Goal: Task Accomplishment & Management: Complete application form

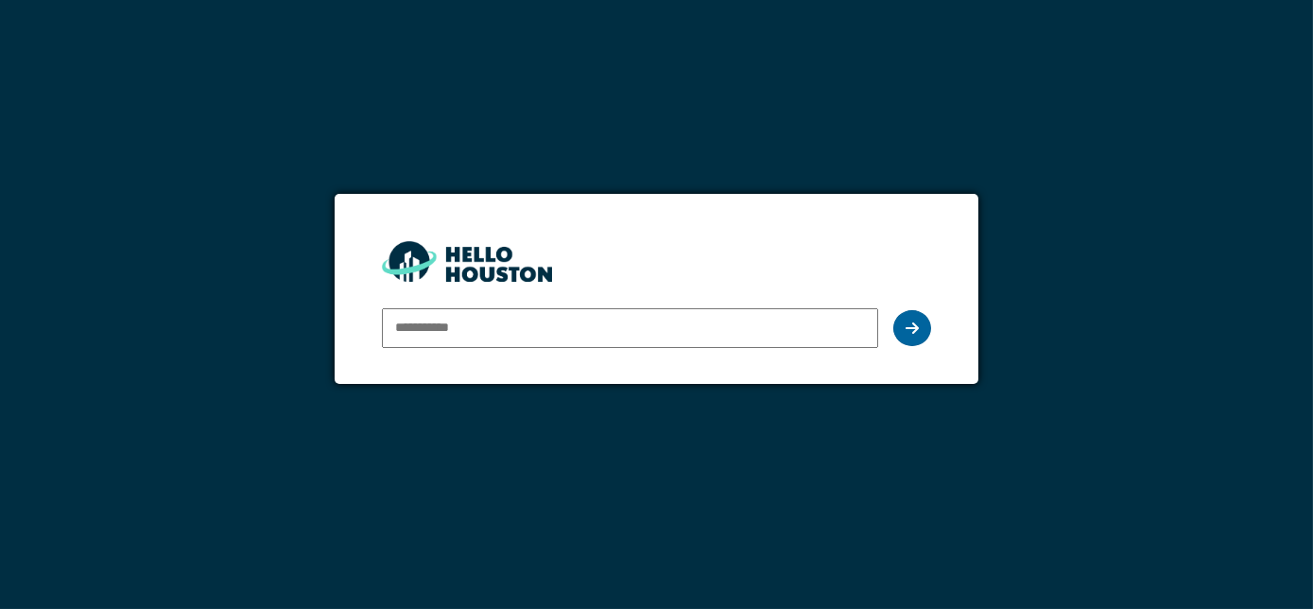
type input "**********"
click at [919, 335] on icon at bounding box center [912, 328] width 13 height 15
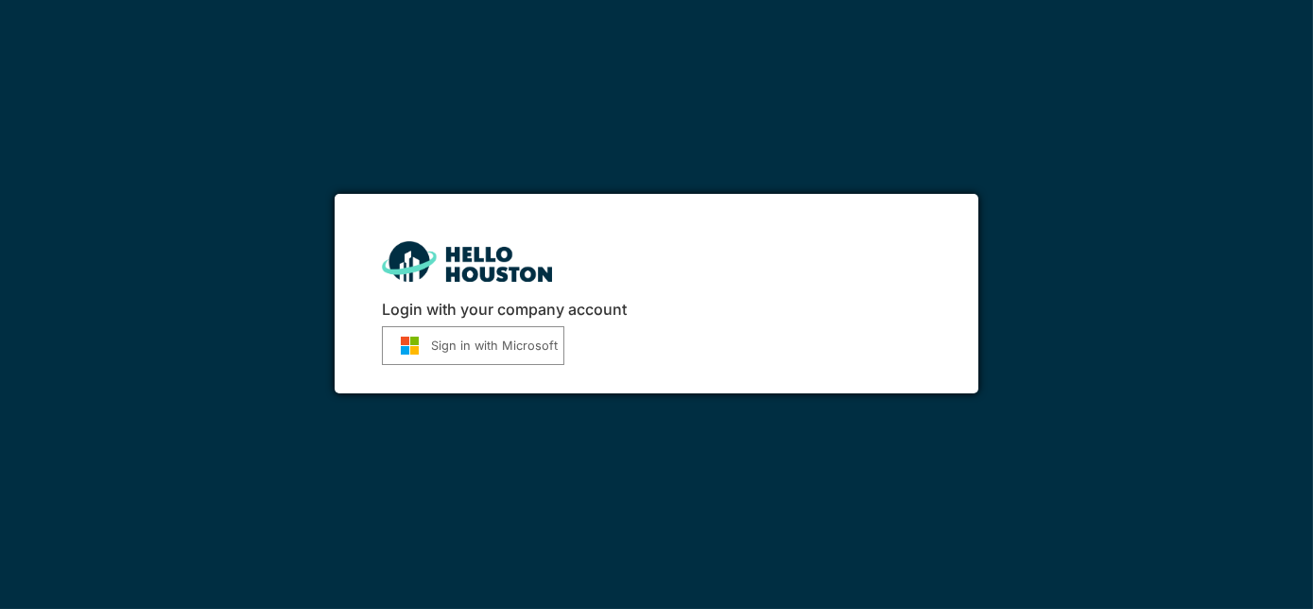
click at [534, 348] on button "Sign in with Microsoft" at bounding box center [473, 345] width 183 height 39
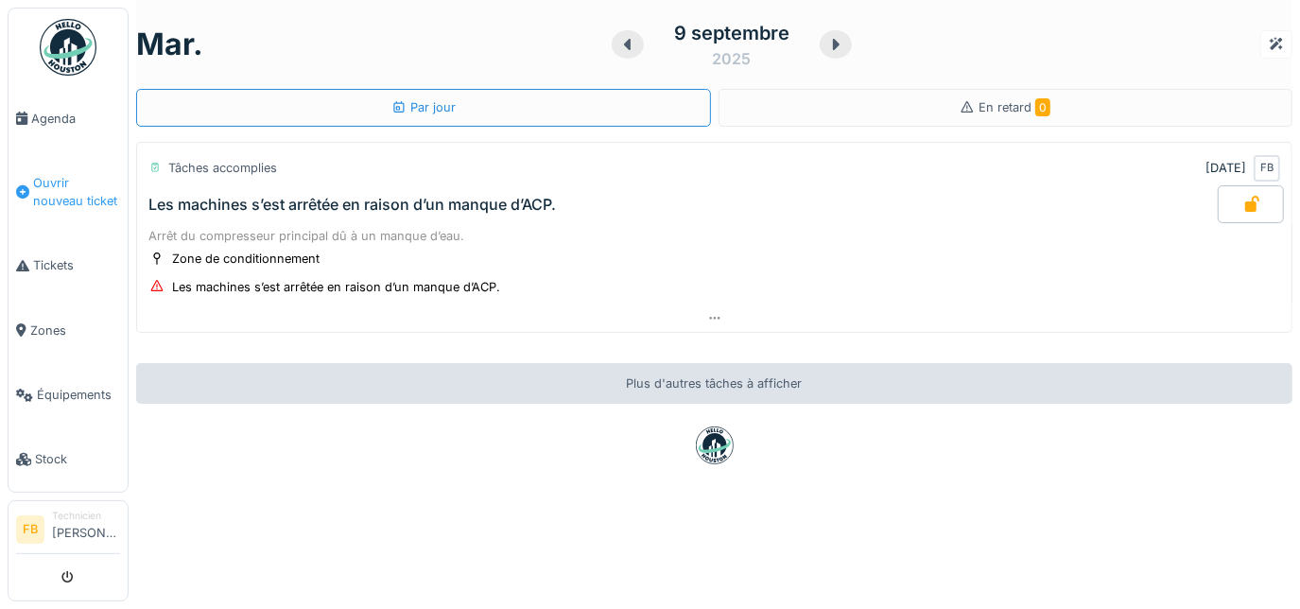
click at [60, 200] on span "Ouvrir nouveau ticket" at bounding box center [76, 192] width 87 height 36
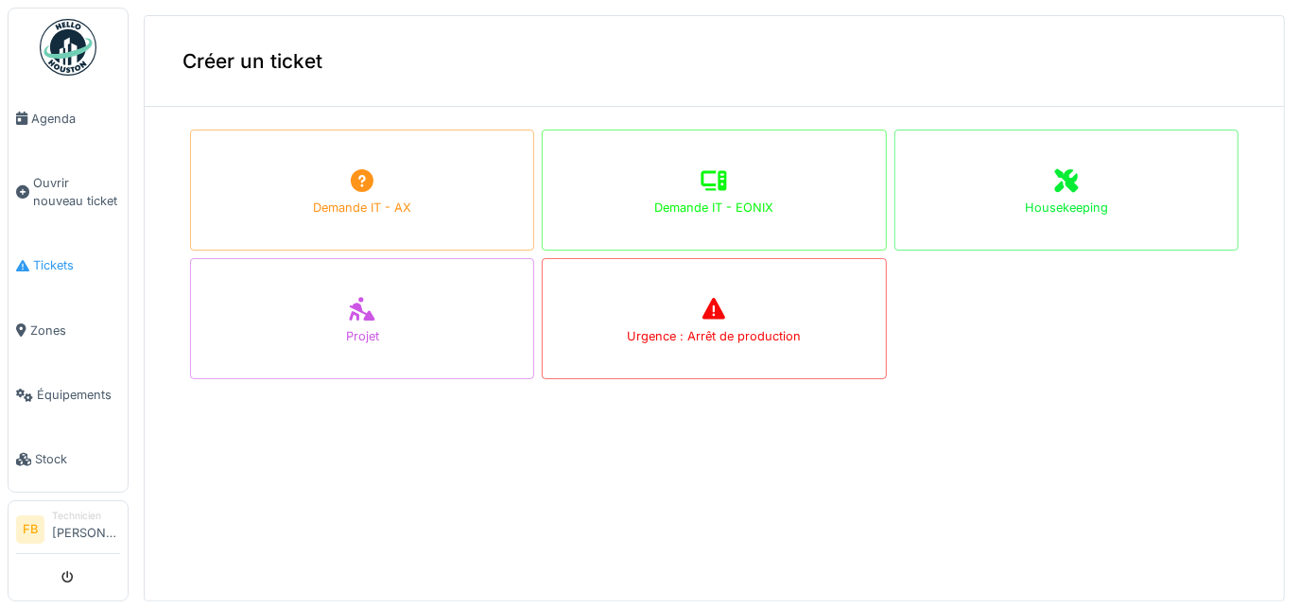
click at [73, 256] on span "Tickets" at bounding box center [76, 265] width 87 height 18
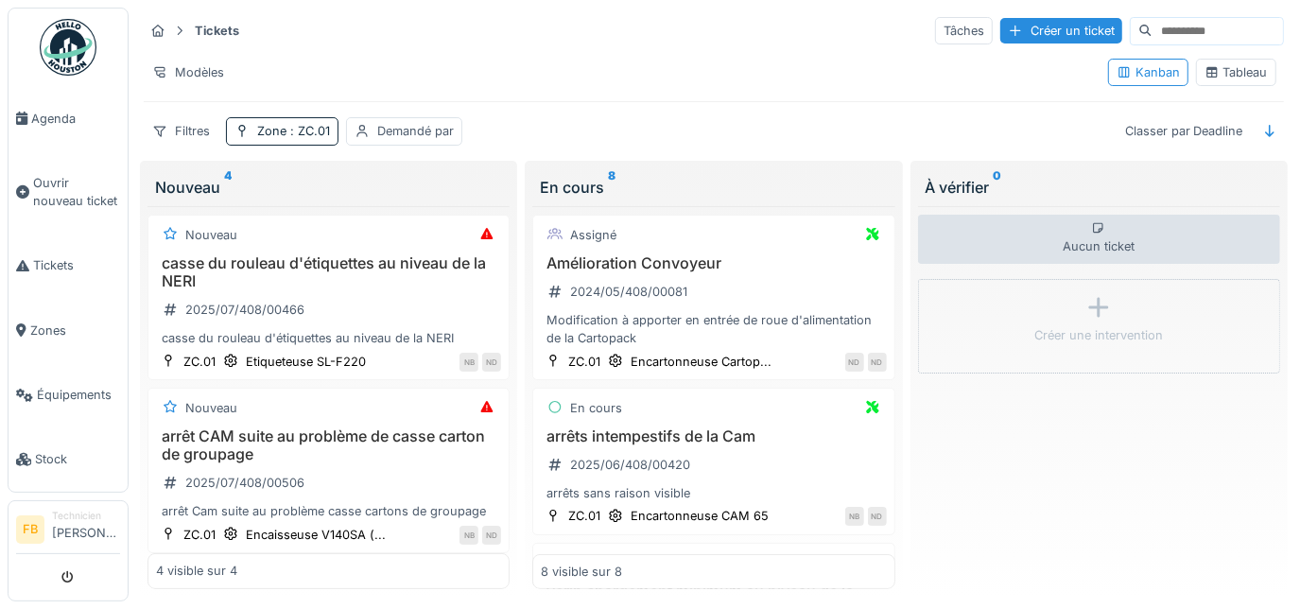
click at [182, 28] on icon at bounding box center [179, 31] width 15 height 12
click at [178, 33] on icon at bounding box center [180, 30] width 5 height 9
click at [51, 265] on span "Tickets" at bounding box center [76, 265] width 87 height 18
click at [67, 194] on span "Ouvrir nouveau ticket" at bounding box center [76, 192] width 87 height 36
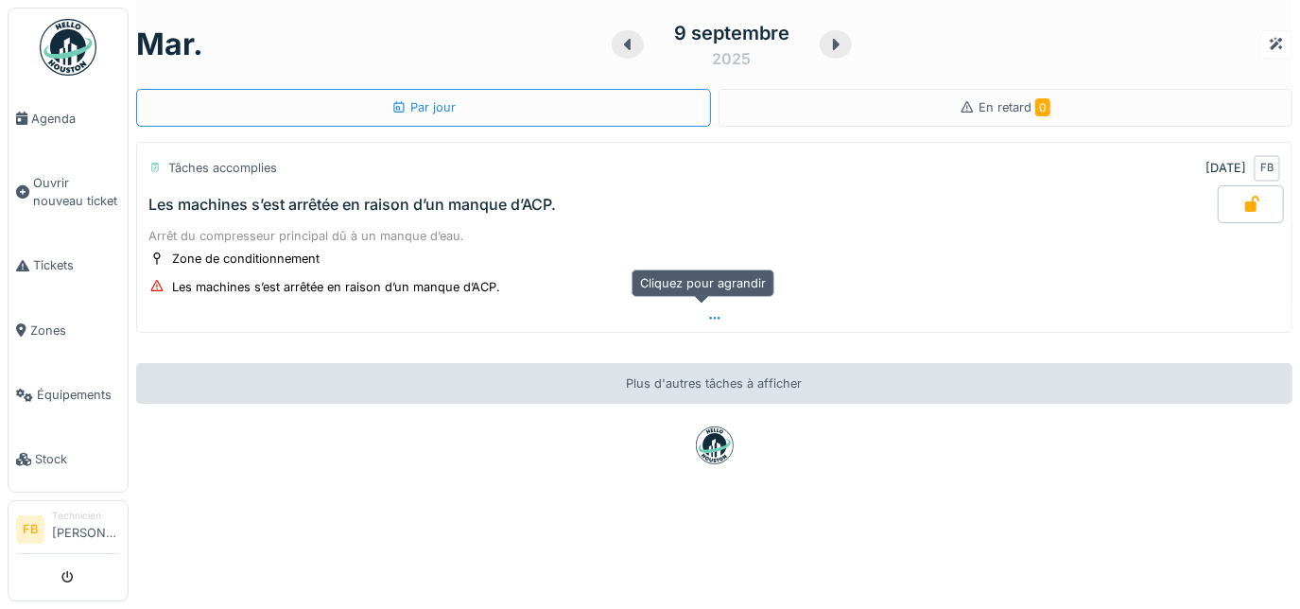
click at [706, 307] on div at bounding box center [714, 317] width 1155 height 27
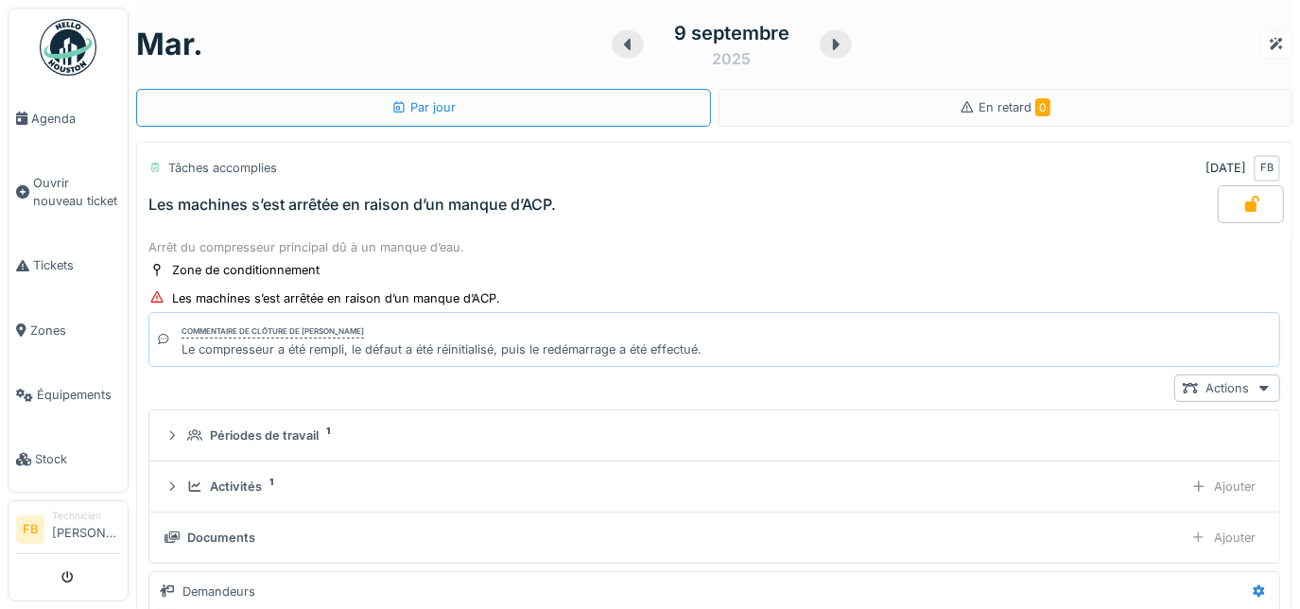
scroll to position [65, 0]
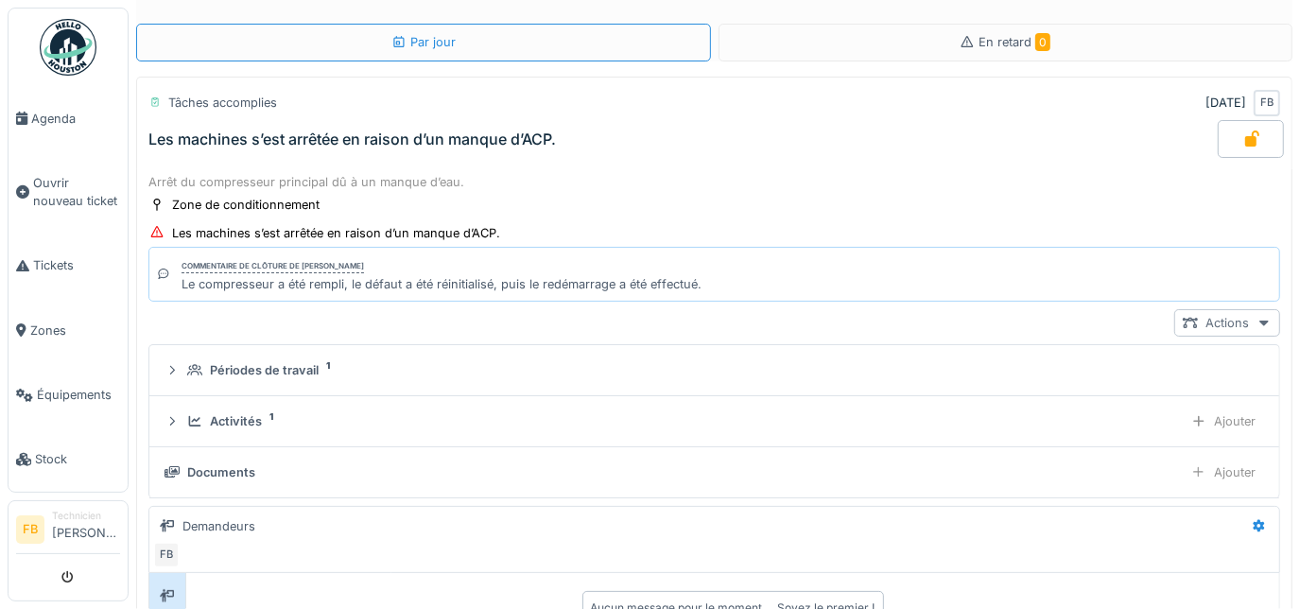
click at [1257, 319] on icon at bounding box center [1264, 323] width 15 height 12
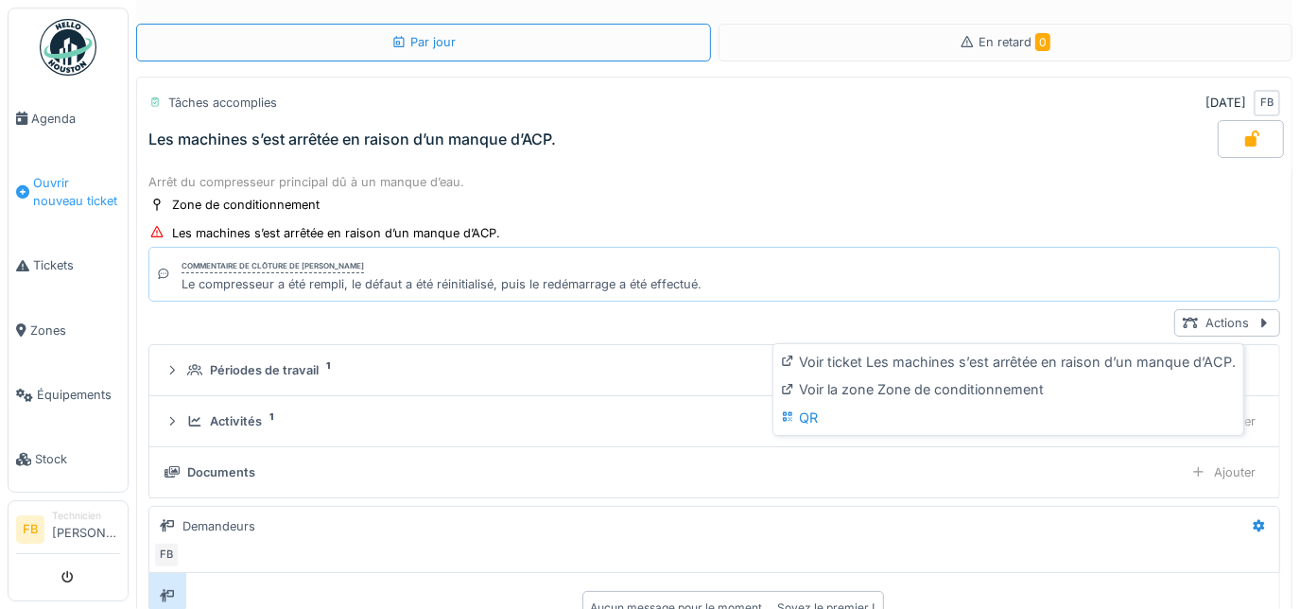
click at [43, 174] on span "Ouvrir nouveau ticket" at bounding box center [76, 192] width 87 height 36
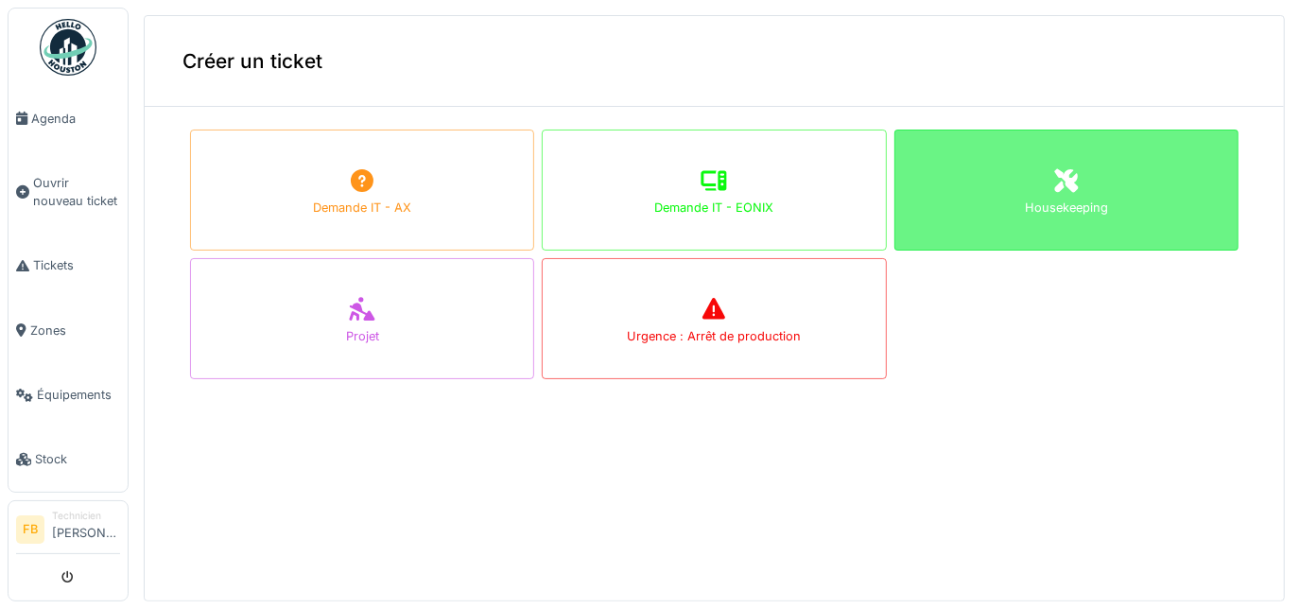
click at [1029, 202] on div "Housekeeping" at bounding box center [1066, 208] width 83 height 18
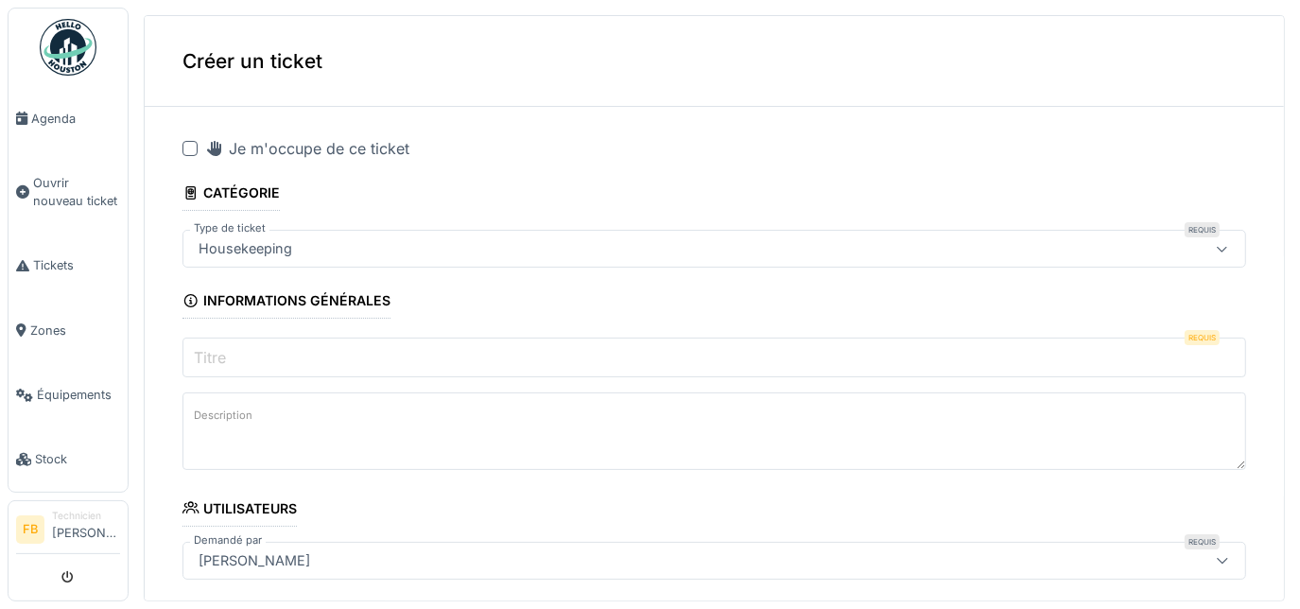
click at [446, 360] on input "Titre" at bounding box center [715, 358] width 1064 height 40
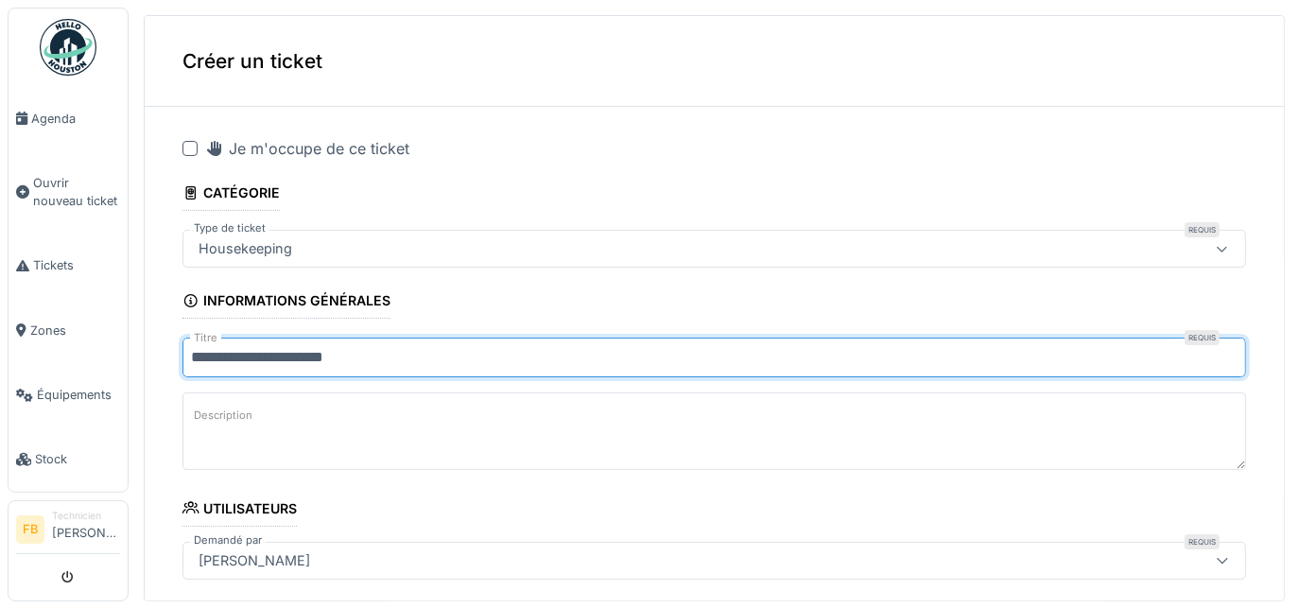
type input "**********"
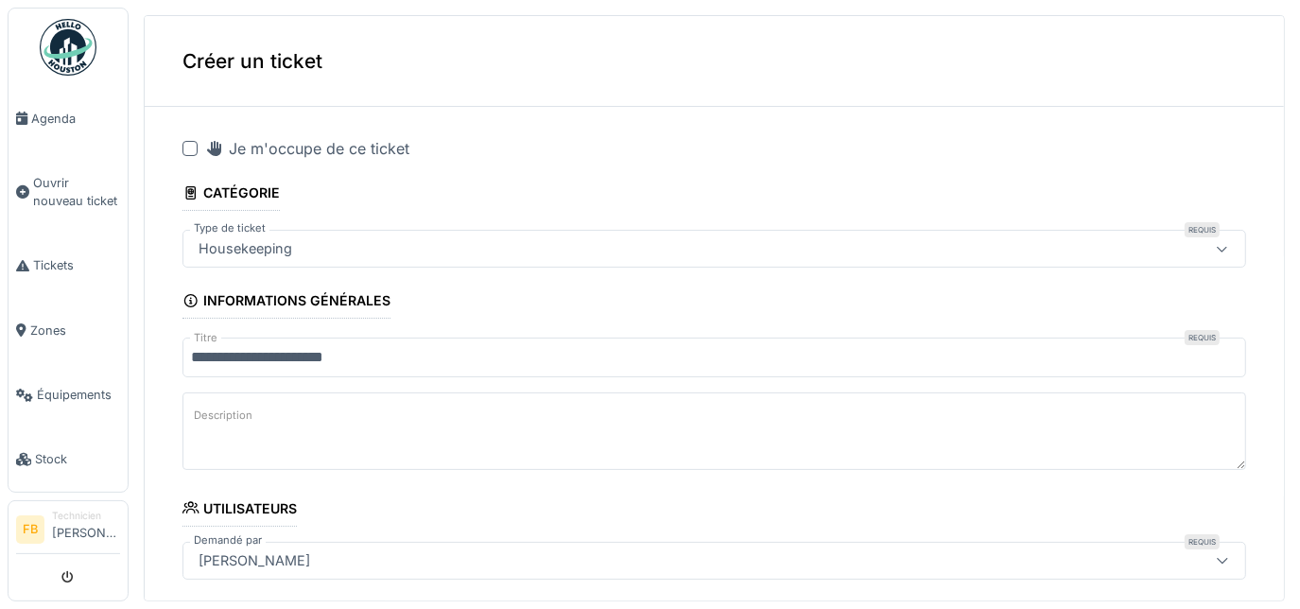
click at [350, 418] on textarea "Description" at bounding box center [715, 431] width 1064 height 78
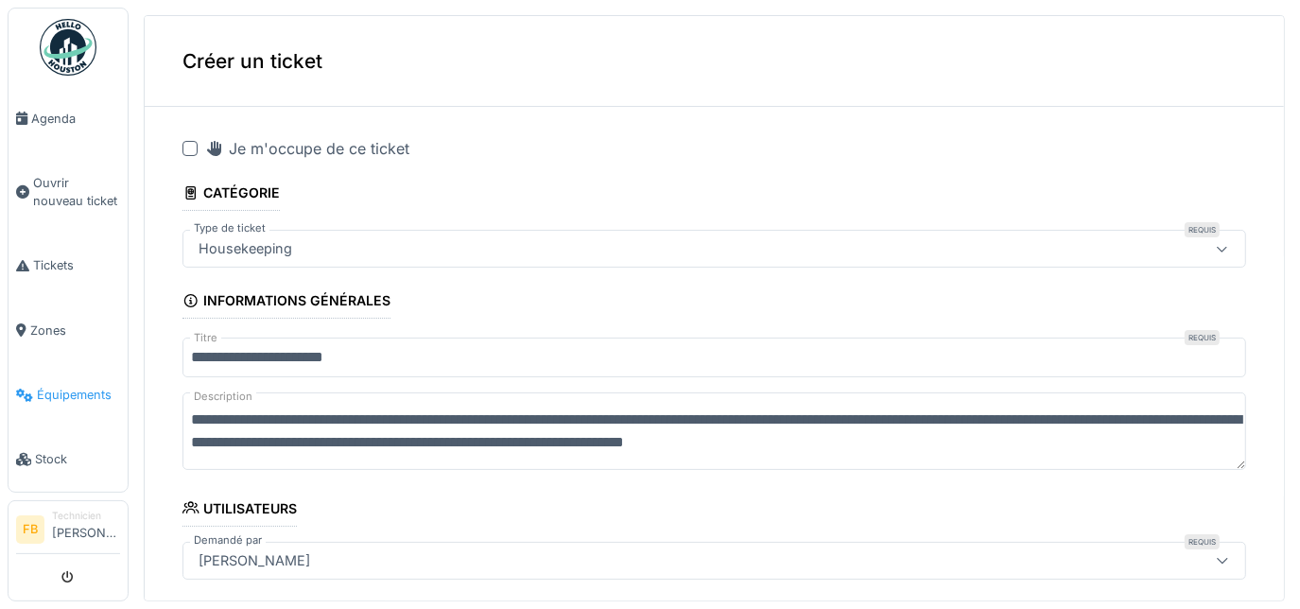
drag, startPoint x: 1046, startPoint y: 444, endPoint x: 124, endPoint y: 410, distance: 922.6
click at [124, 410] on body "Agenda Ouvrir nouveau ticket Tickets Zones Équipements Stock FB Technicien Fran…" at bounding box center [650, 304] width 1300 height 609
click at [244, 426] on textarea "**********" at bounding box center [715, 431] width 1064 height 78
drag, startPoint x: 1056, startPoint y: 442, endPoint x: 169, endPoint y: 416, distance: 887.4
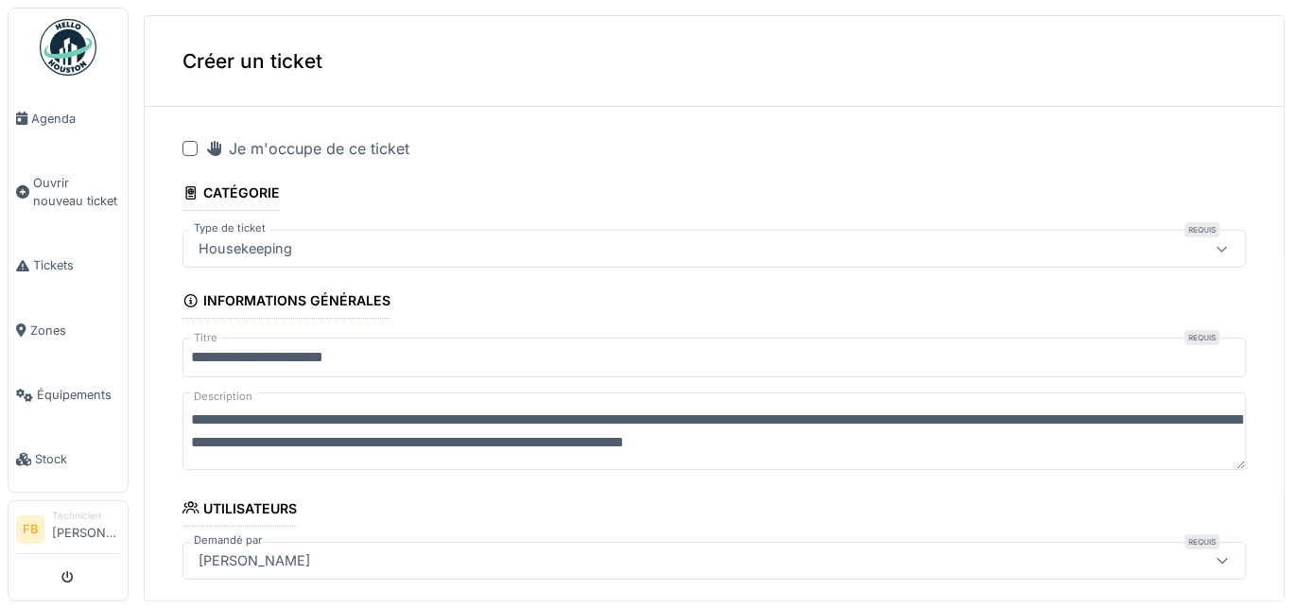
type textarea "*"
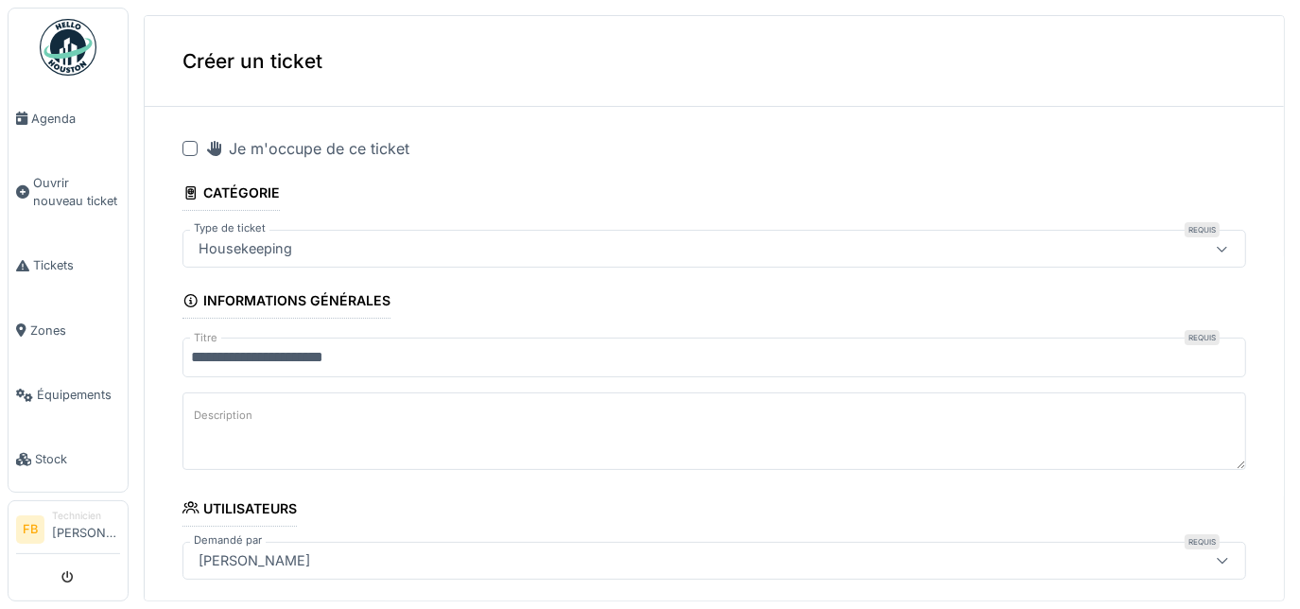
click at [272, 420] on textarea "Description" at bounding box center [715, 431] width 1064 height 78
click at [258, 417] on textarea "Description" at bounding box center [715, 431] width 1064 height 78
paste textarea "**********"
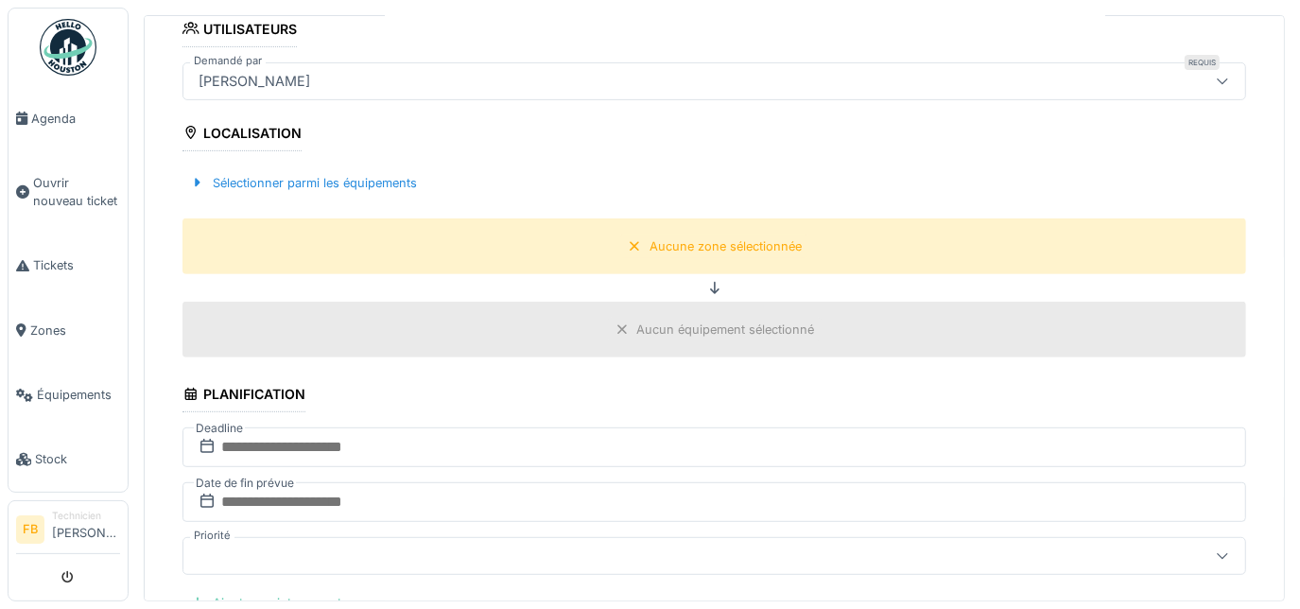
scroll to position [485, 0]
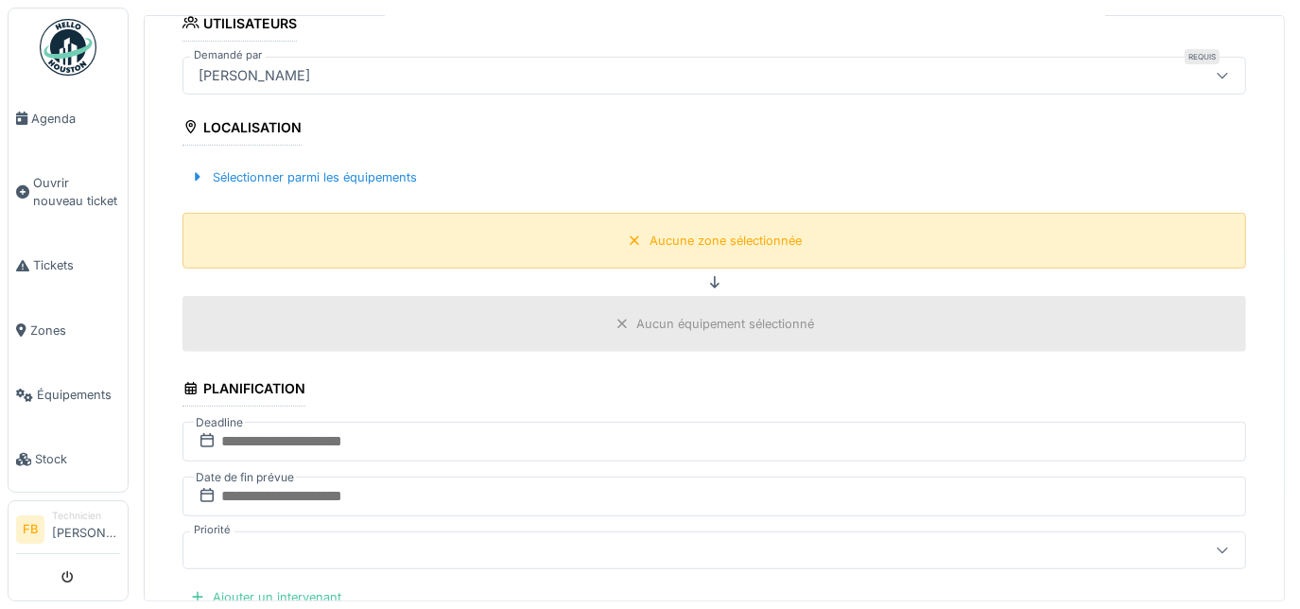
type textarea "**********"
click at [655, 236] on div "Aucune zone sélectionnée" at bounding box center [726, 241] width 152 height 18
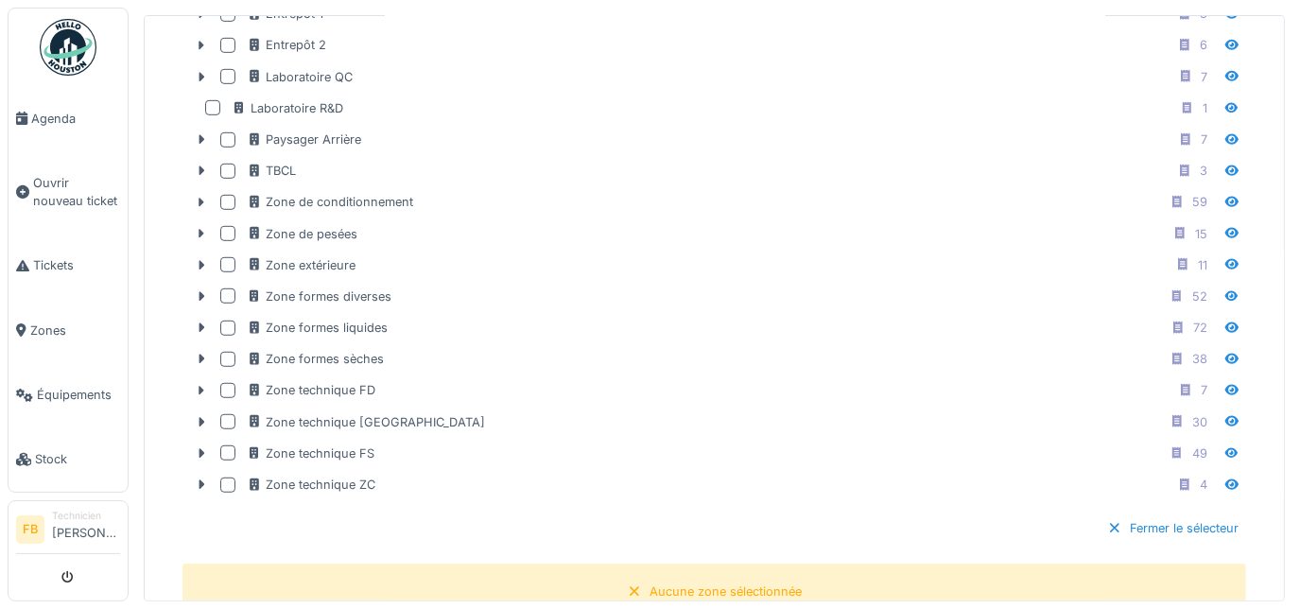
scroll to position [728, 0]
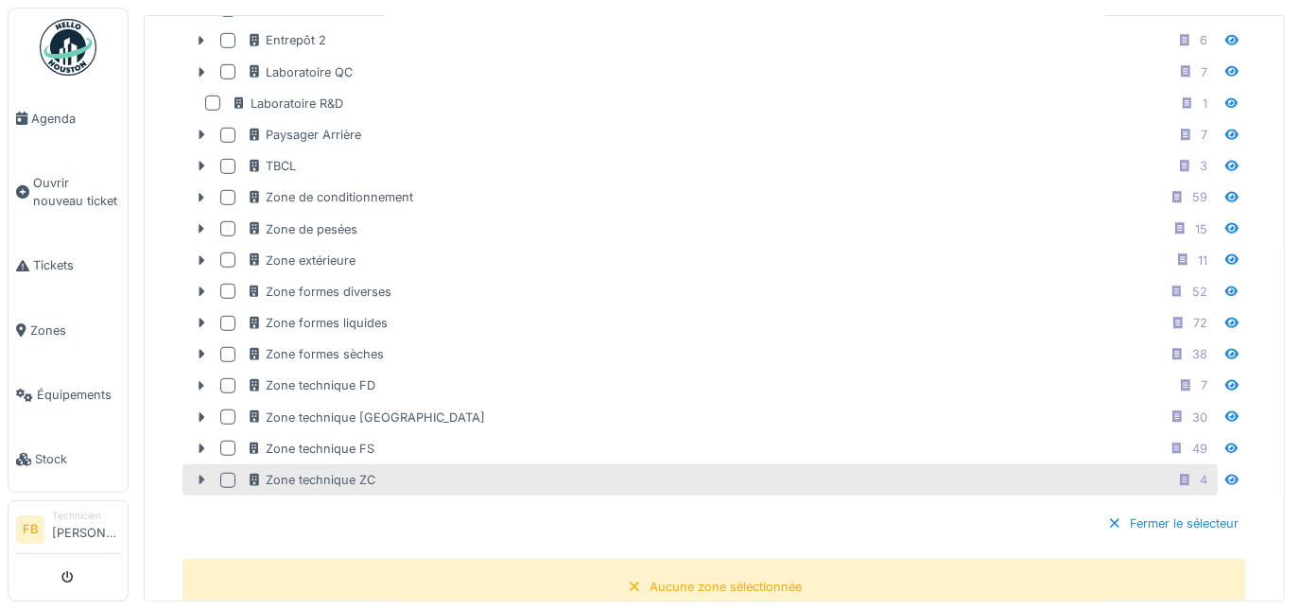
click at [197, 474] on icon at bounding box center [201, 480] width 15 height 12
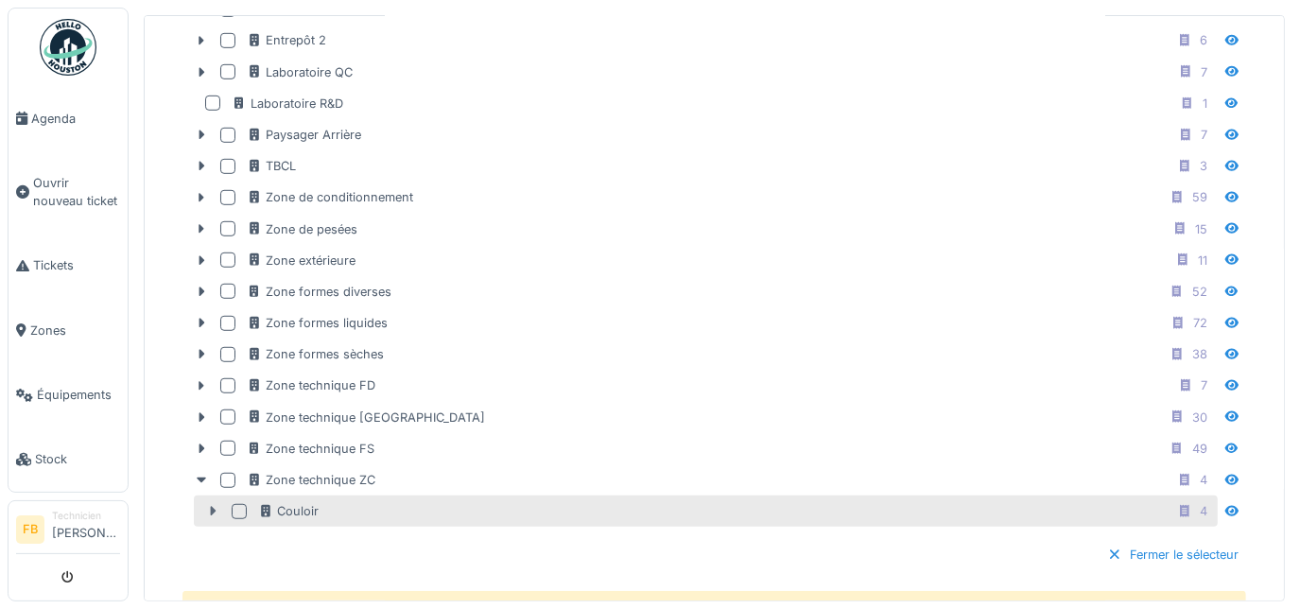
click at [214, 505] on icon at bounding box center [212, 511] width 15 height 12
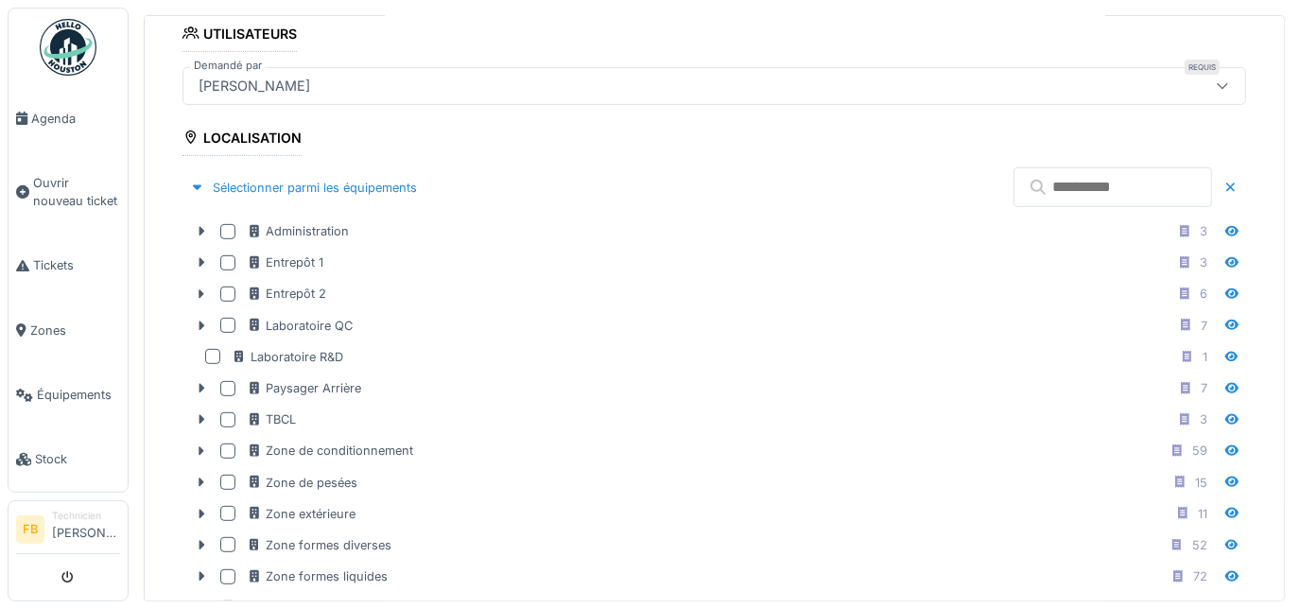
scroll to position [472, 0]
click at [1014, 189] on input "text" at bounding box center [1113, 190] width 199 height 40
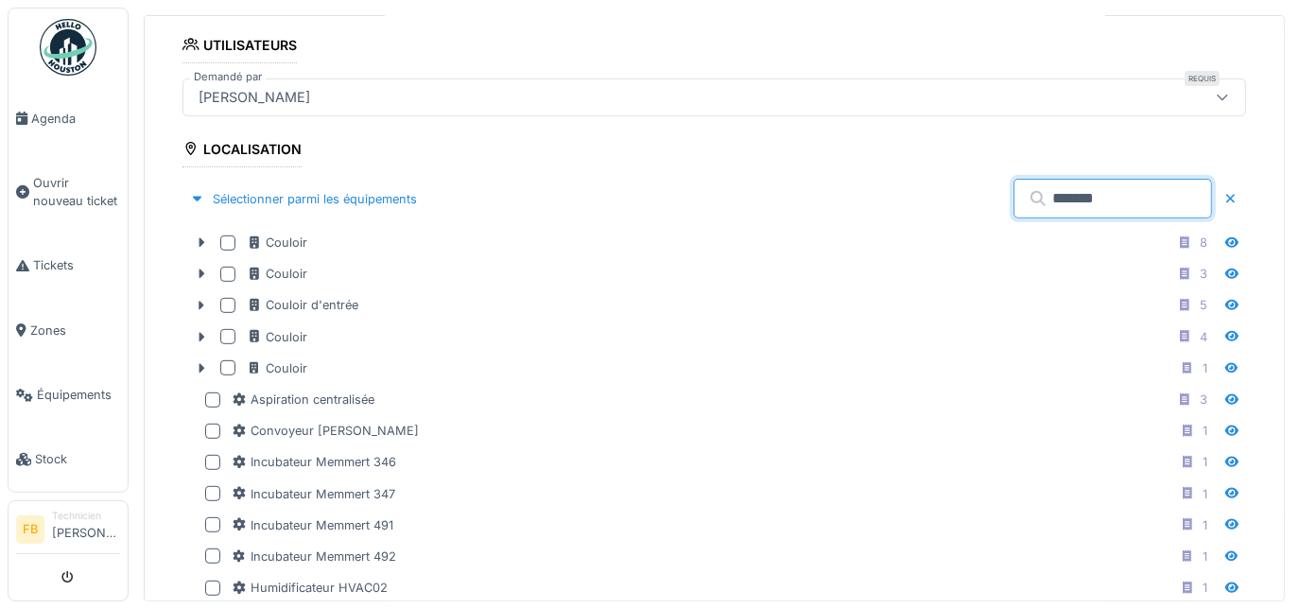
scroll to position [456, 0]
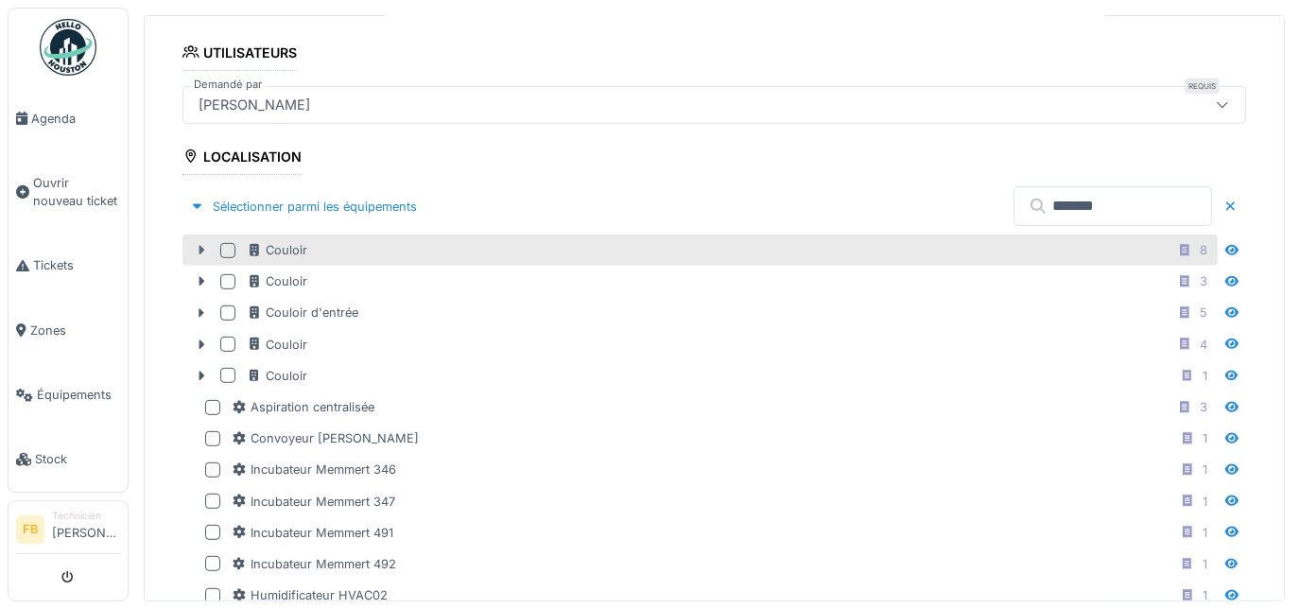
click at [200, 249] on icon at bounding box center [203, 250] width 6 height 9
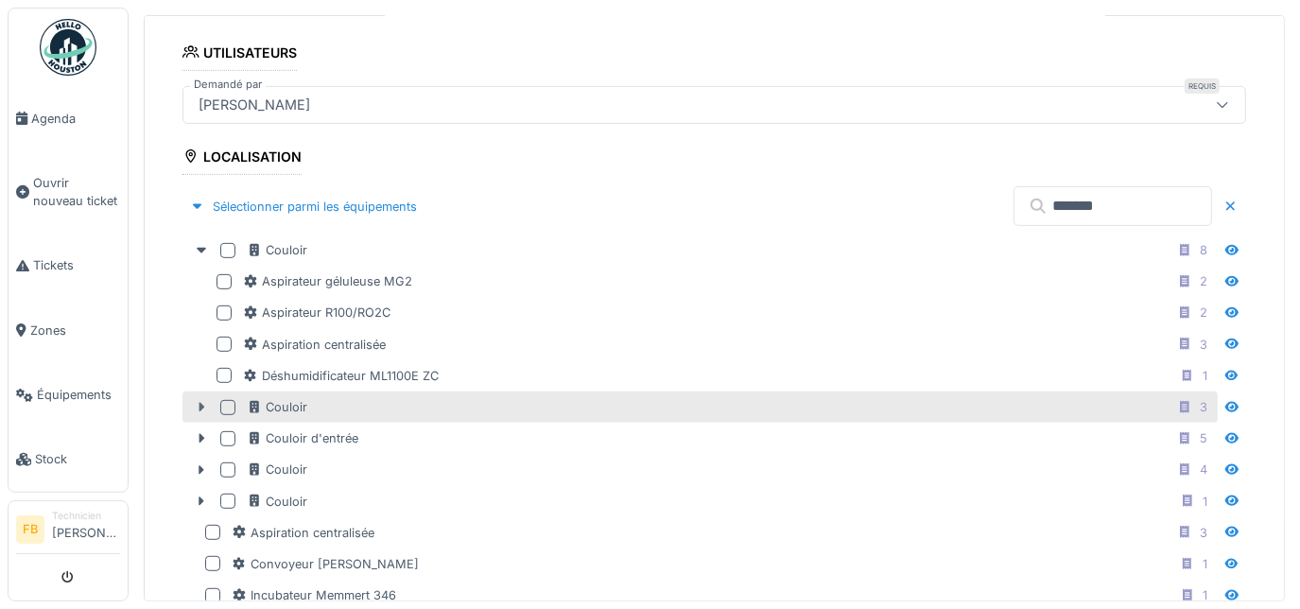
click at [200, 403] on icon at bounding box center [203, 407] width 6 height 9
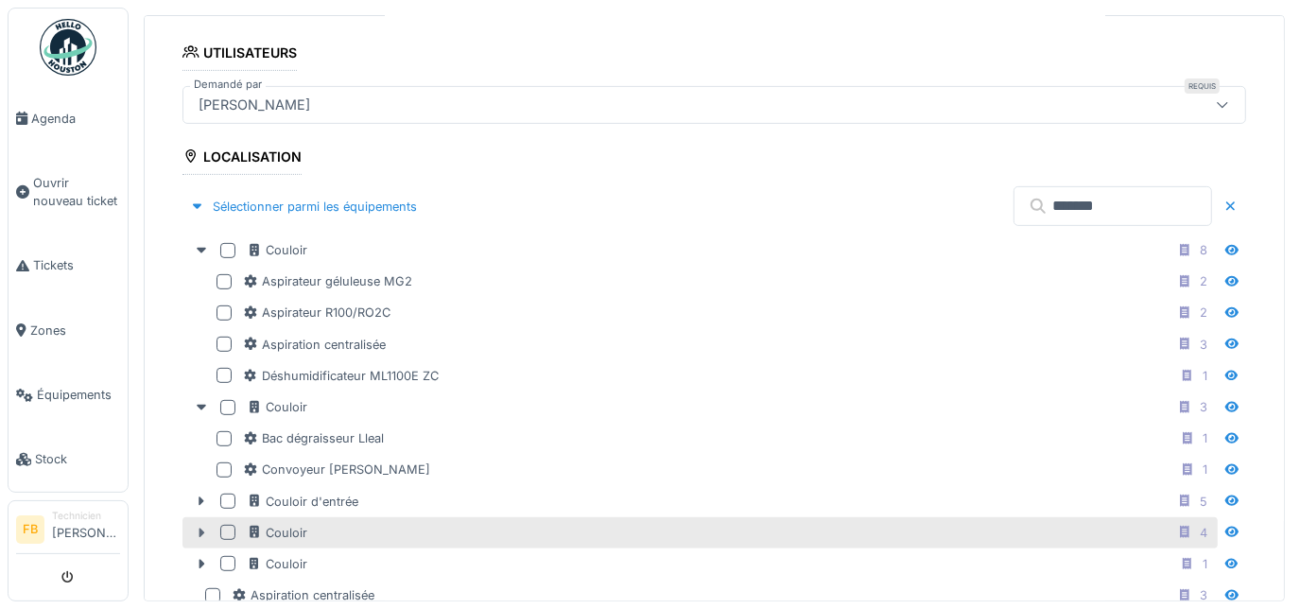
drag, startPoint x: 202, startPoint y: 494, endPoint x: 197, endPoint y: 530, distance: 36.4
click at [197, 530] on icon at bounding box center [201, 533] width 15 height 12
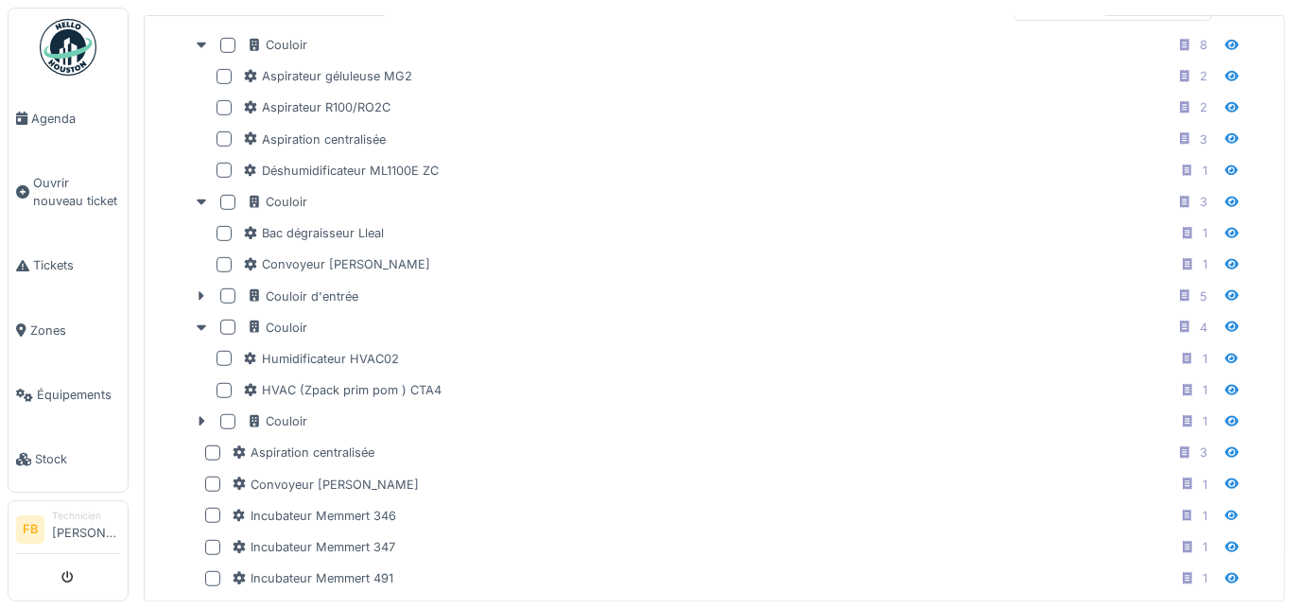
scroll to position [665, 0]
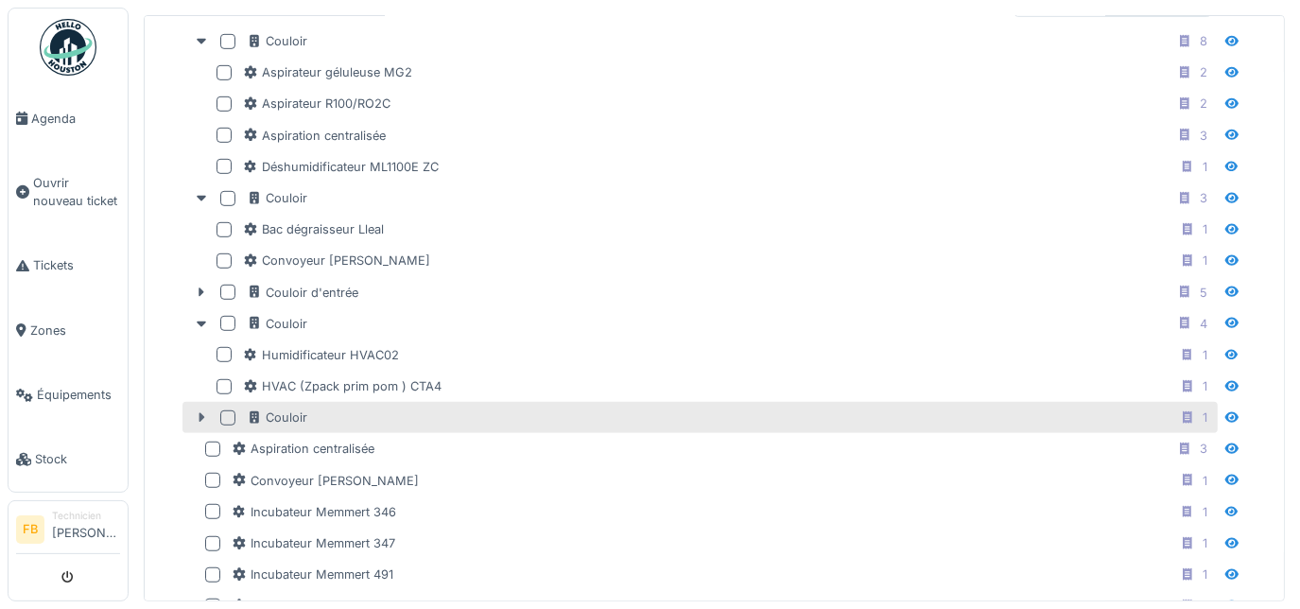
click at [204, 413] on icon at bounding box center [201, 417] width 15 height 12
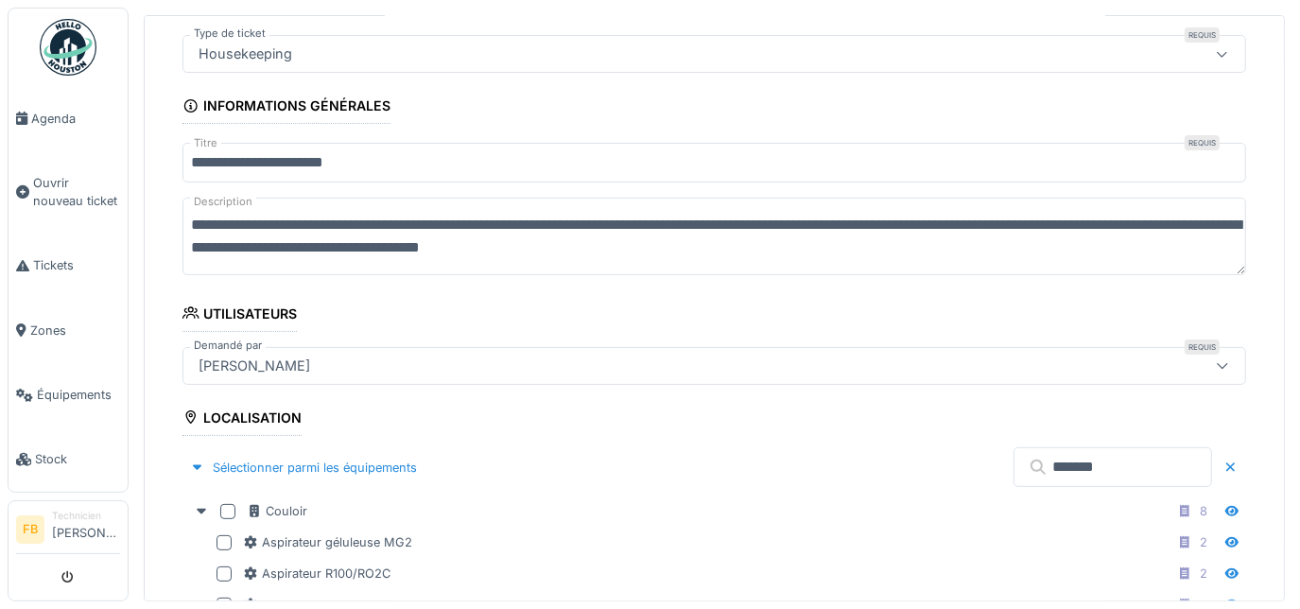
scroll to position [189, 0]
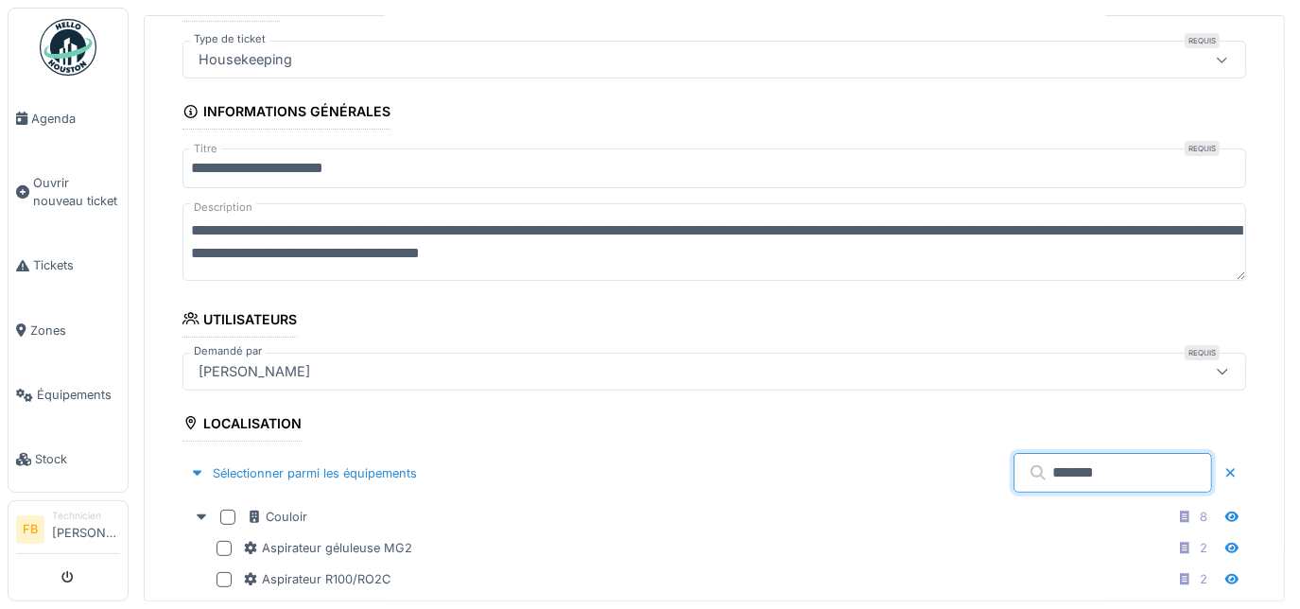
click at [1029, 467] on input "*******" at bounding box center [1113, 473] width 199 height 40
type input "*"
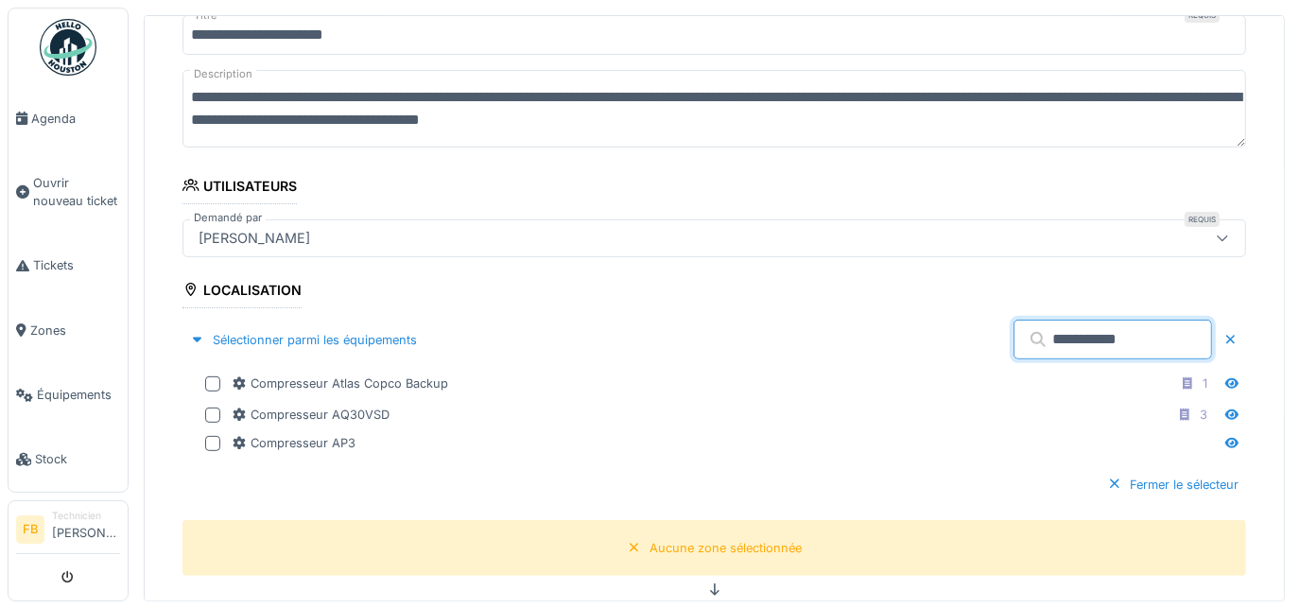
scroll to position [368, 0]
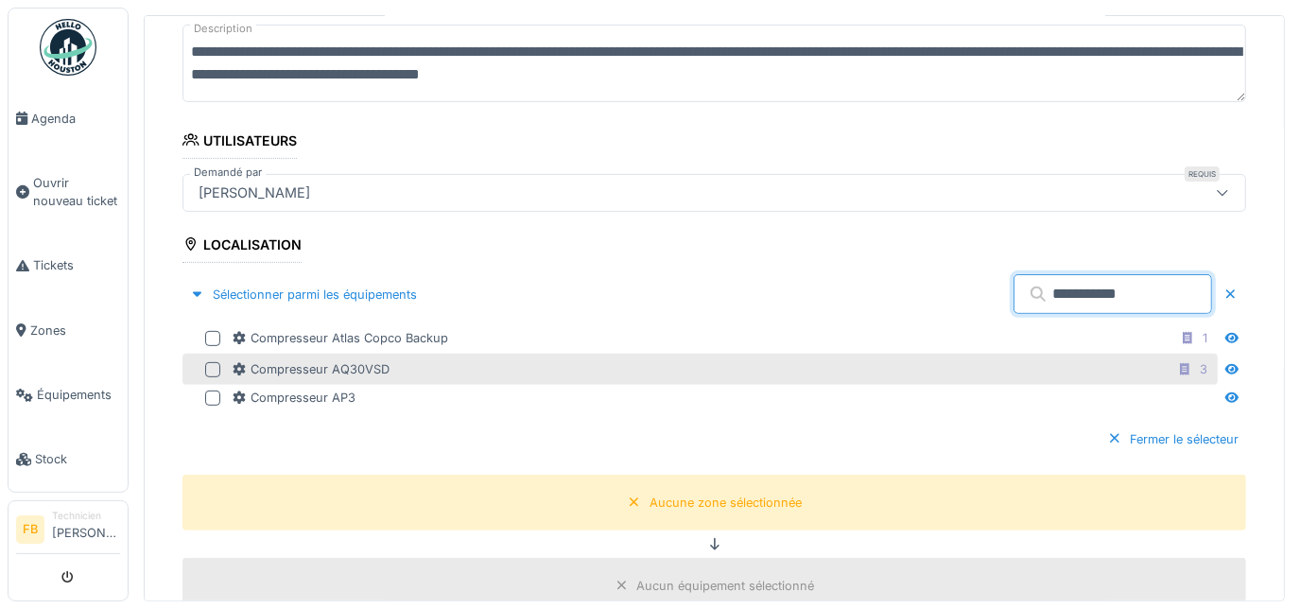
type input "**********"
click at [210, 366] on div at bounding box center [212, 369] width 15 height 15
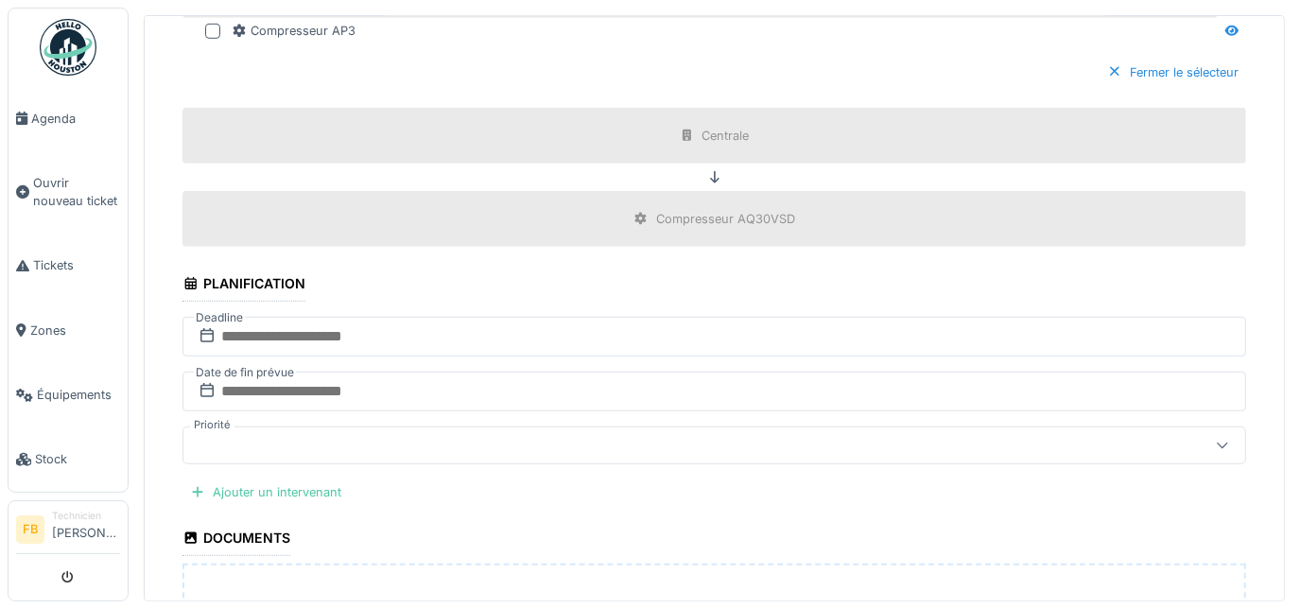
scroll to position [739, 0]
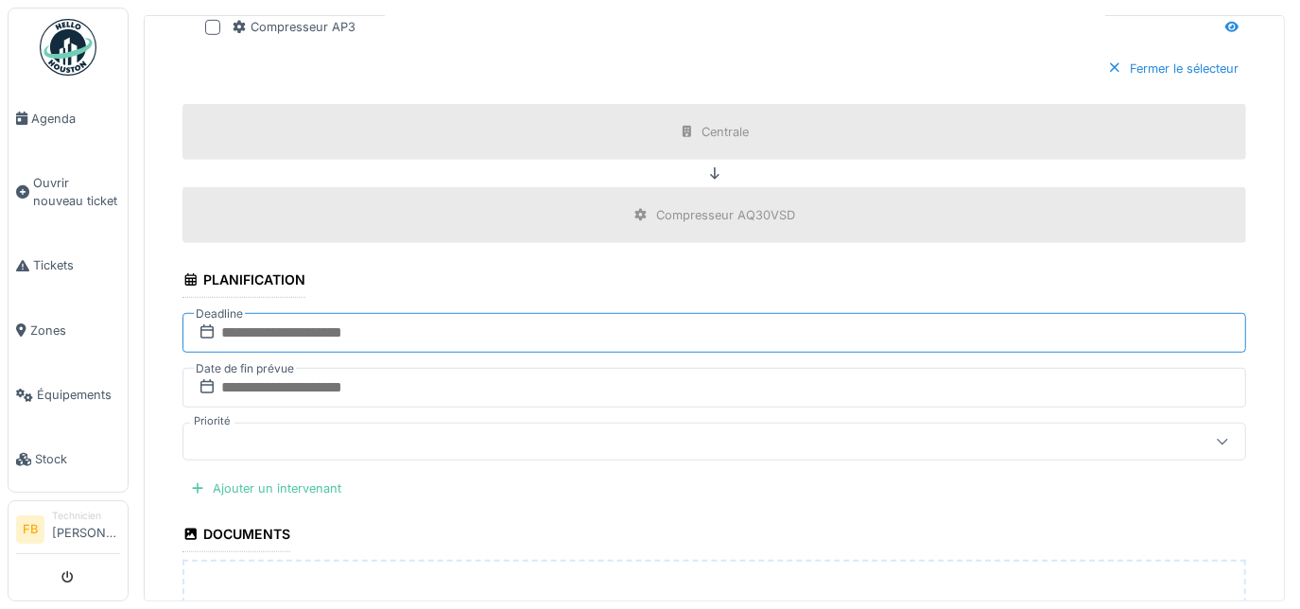
click at [905, 322] on input "text" at bounding box center [715, 333] width 1064 height 40
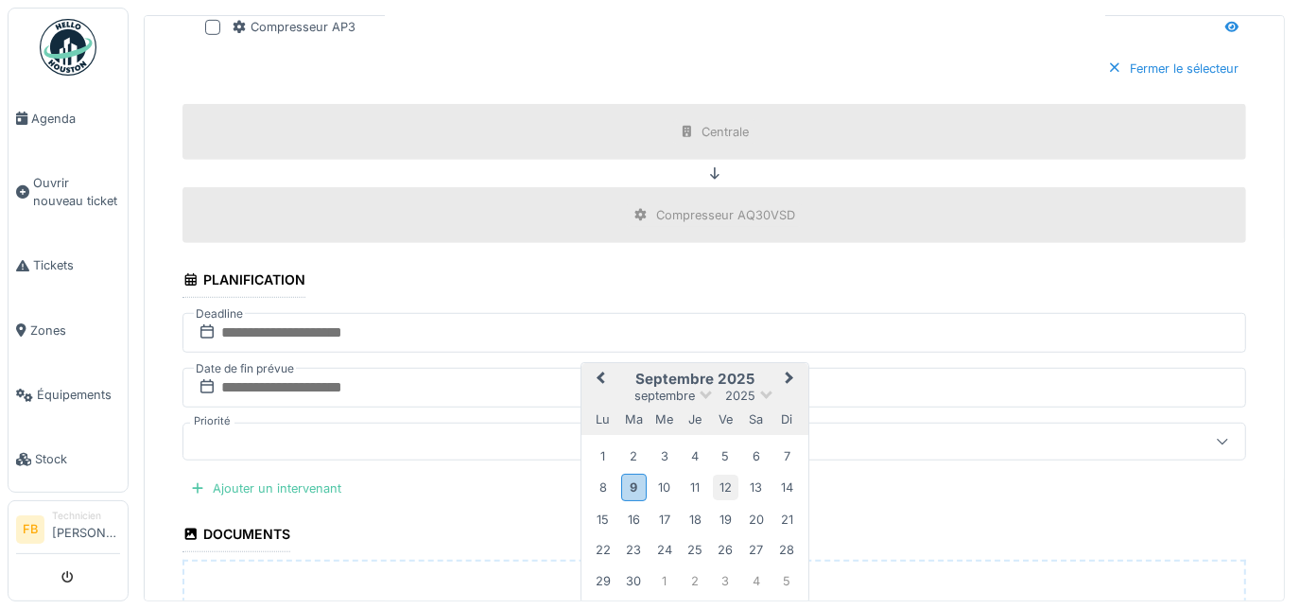
click at [728, 480] on div "12" at bounding box center [726, 488] width 26 height 26
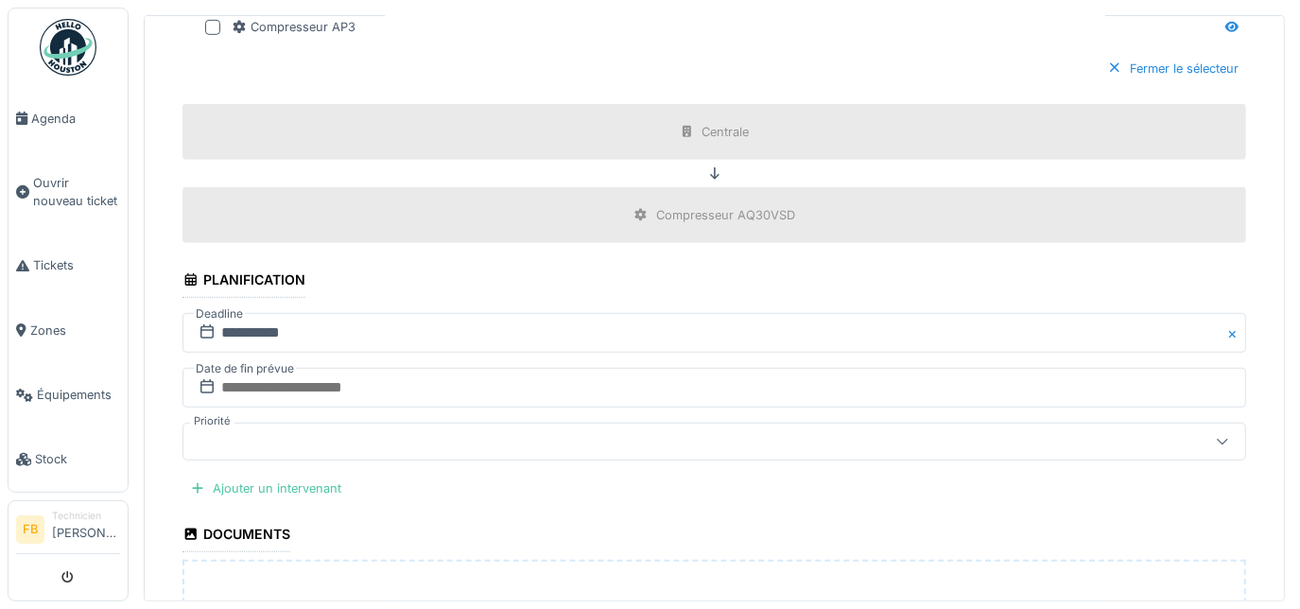
click at [1215, 436] on icon at bounding box center [1222, 441] width 15 height 12
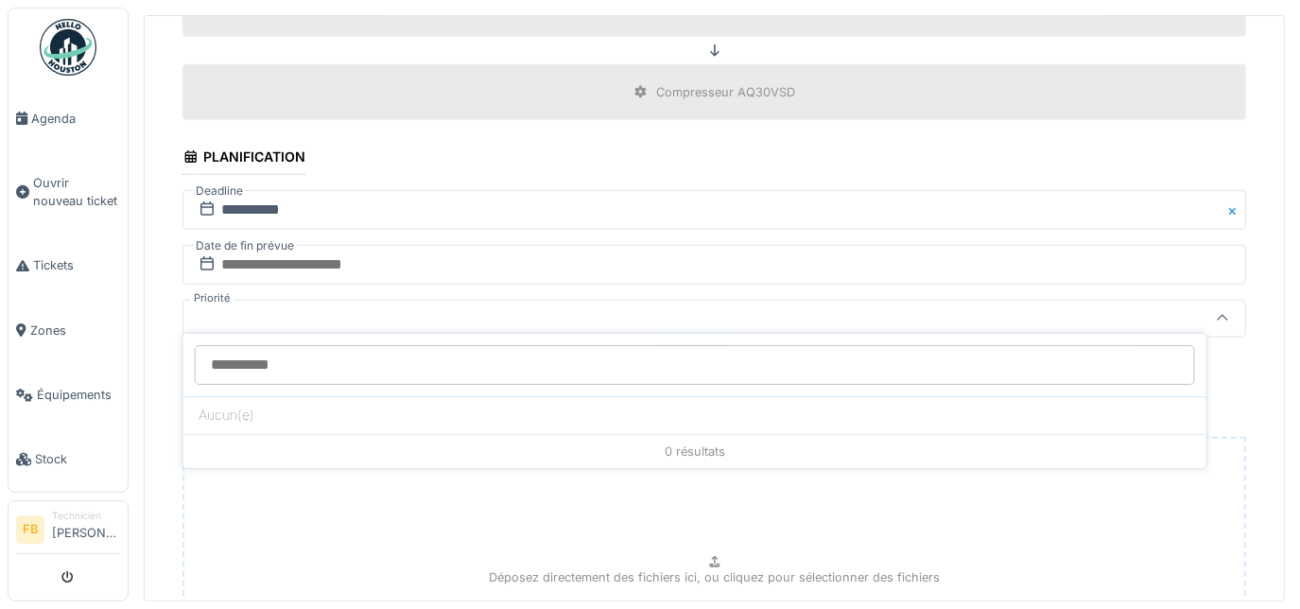
scroll to position [864, 0]
type input "*"
type input "*****"
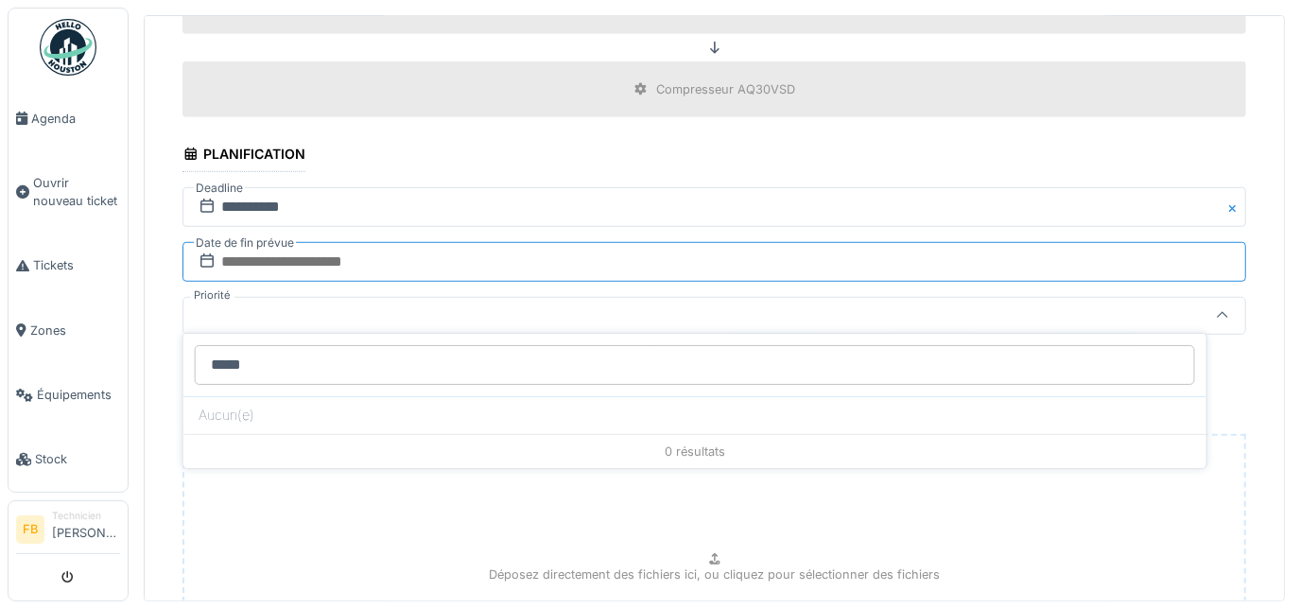
click at [615, 250] on input "text" at bounding box center [715, 262] width 1064 height 40
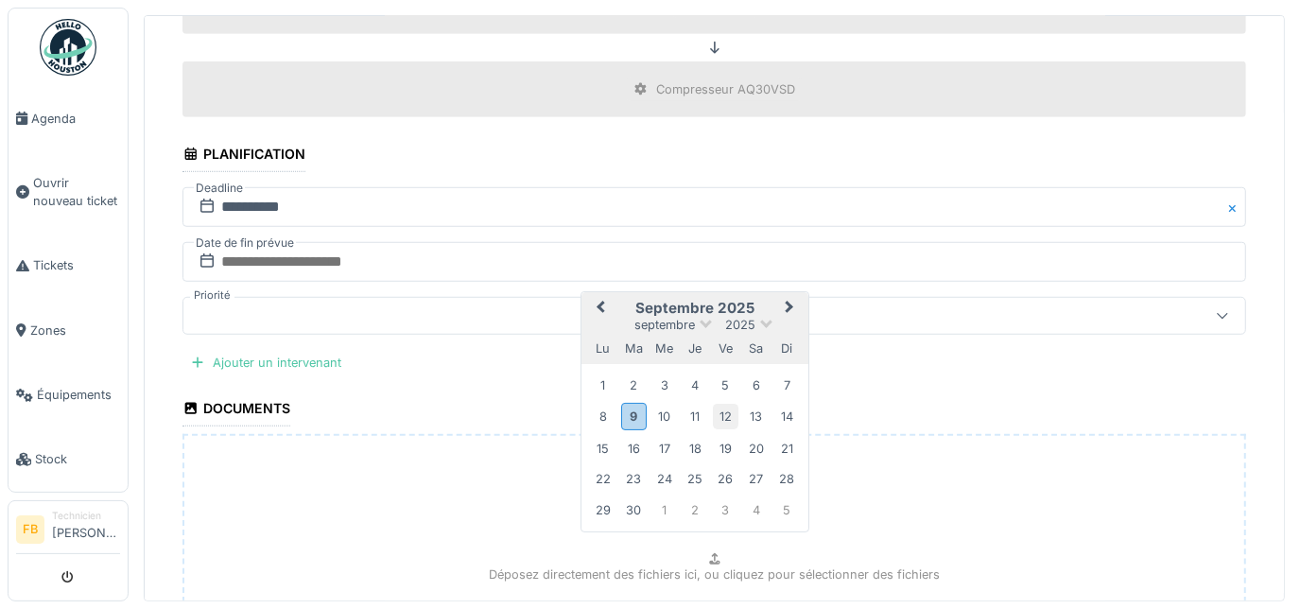
click at [727, 404] on div "12" at bounding box center [726, 417] width 26 height 26
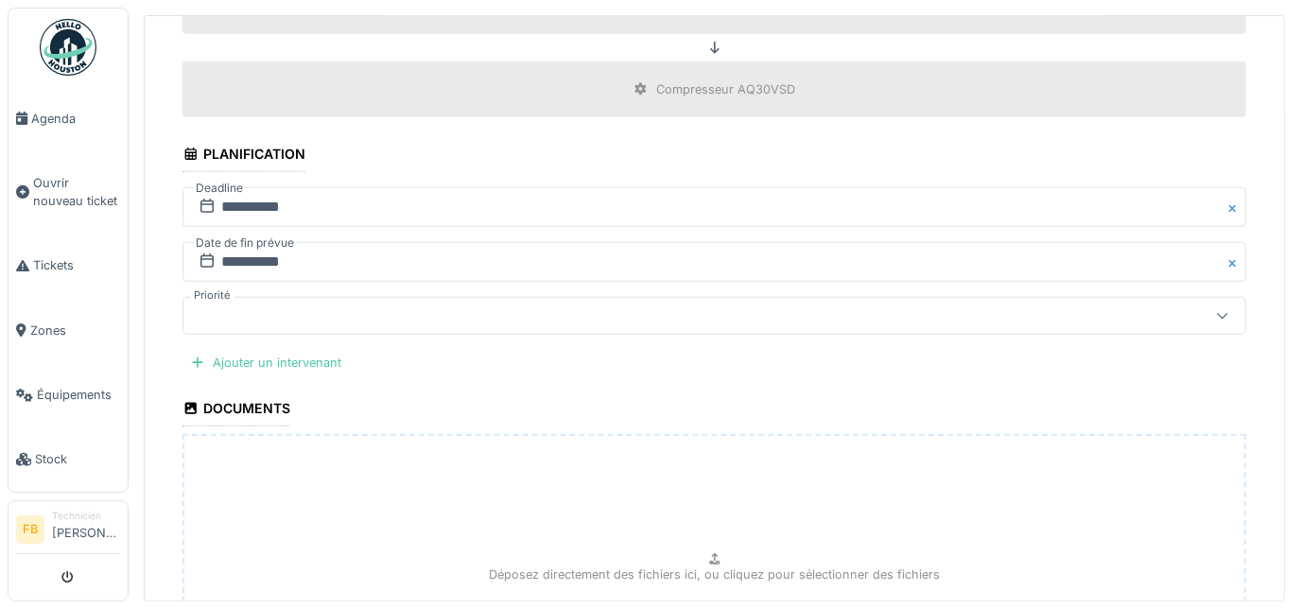
click at [1215, 309] on icon at bounding box center [1222, 315] width 15 height 12
click at [1215, 310] on icon at bounding box center [1222, 316] width 15 height 12
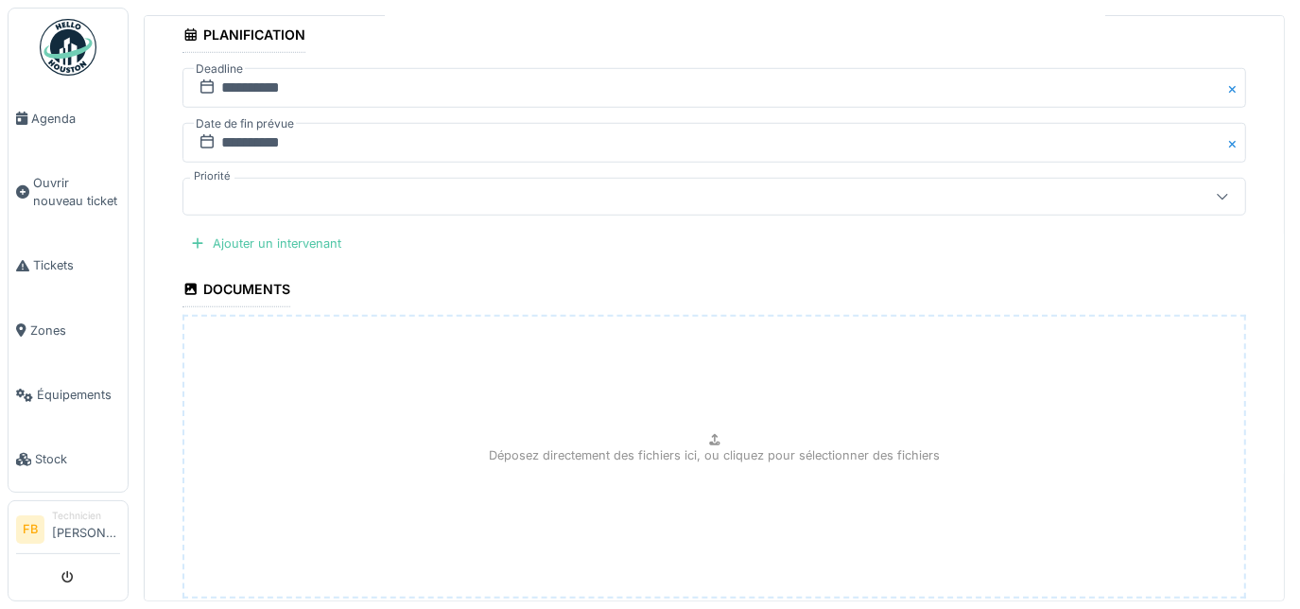
scroll to position [976, 0]
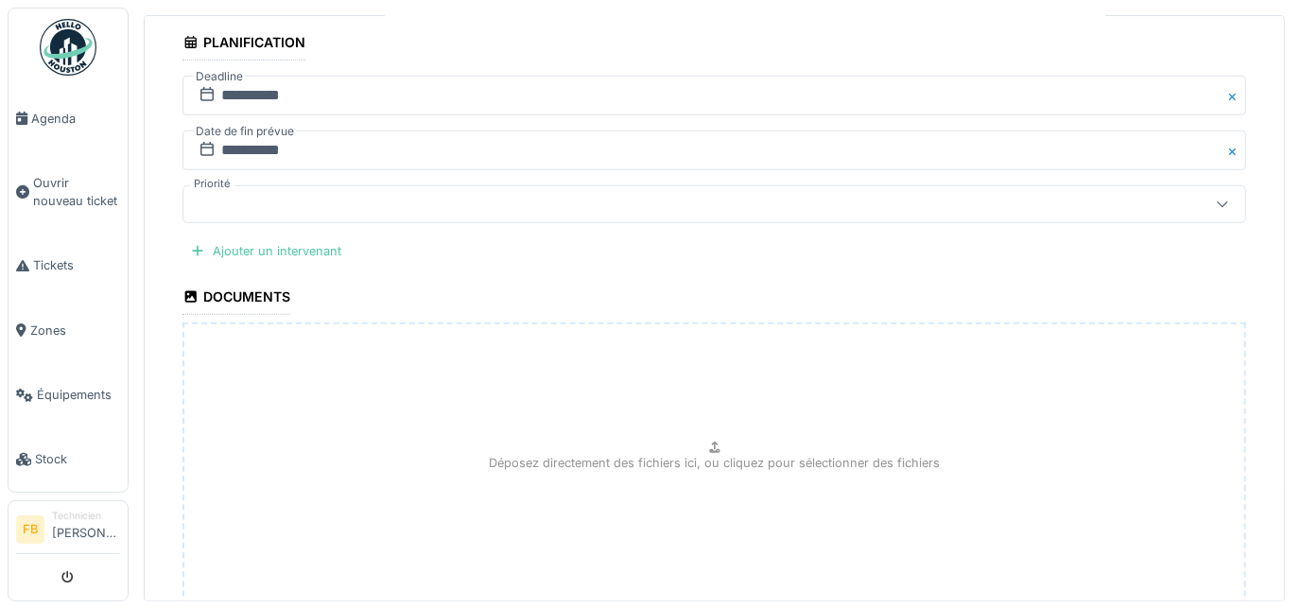
click at [704, 454] on p "Déposez directement des fichiers ici, ou cliquez pour sélectionner des fichiers" at bounding box center [714, 463] width 451 height 18
type input "**********"
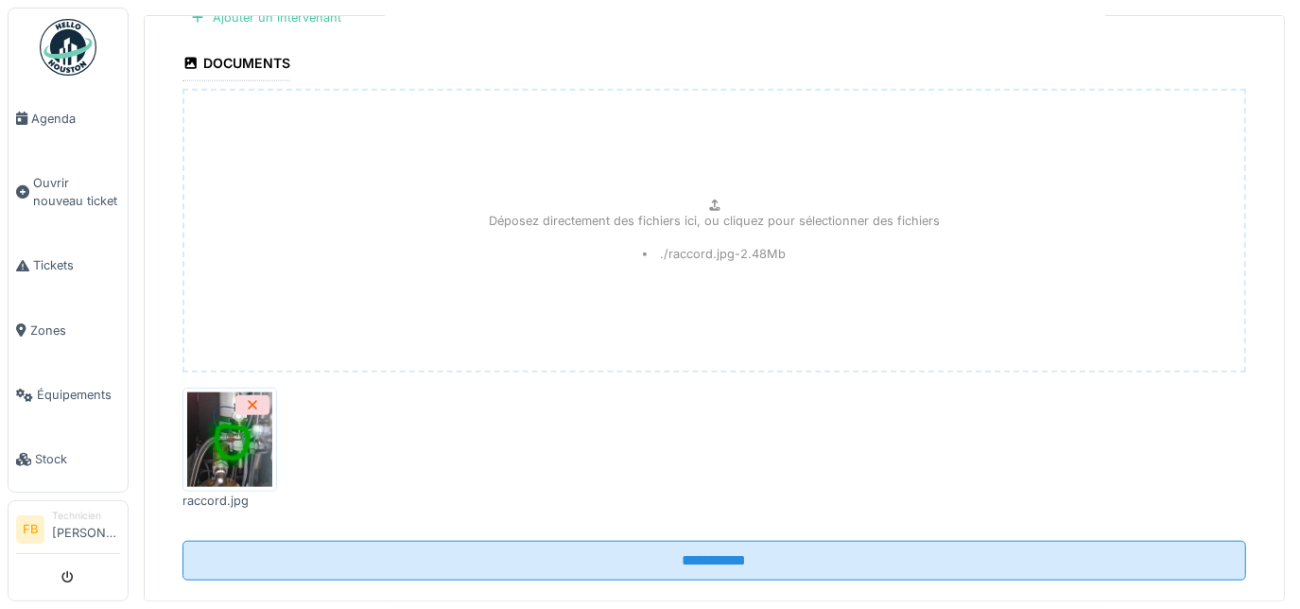
scroll to position [1234, 0]
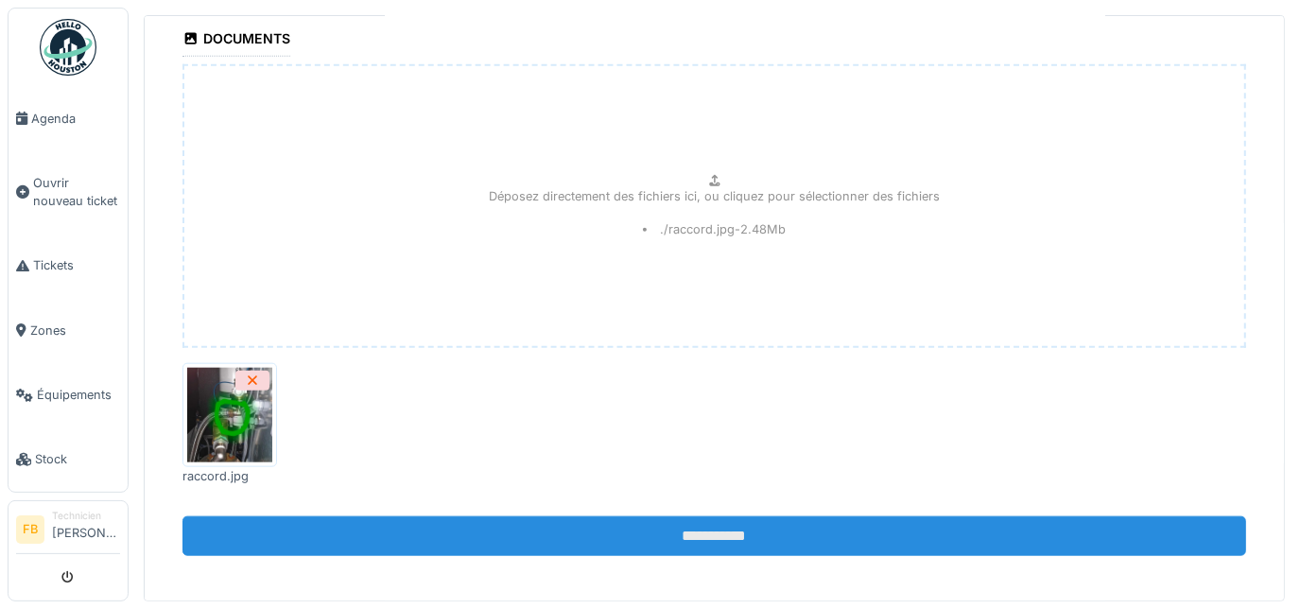
click at [761, 529] on input "**********" at bounding box center [715, 536] width 1064 height 40
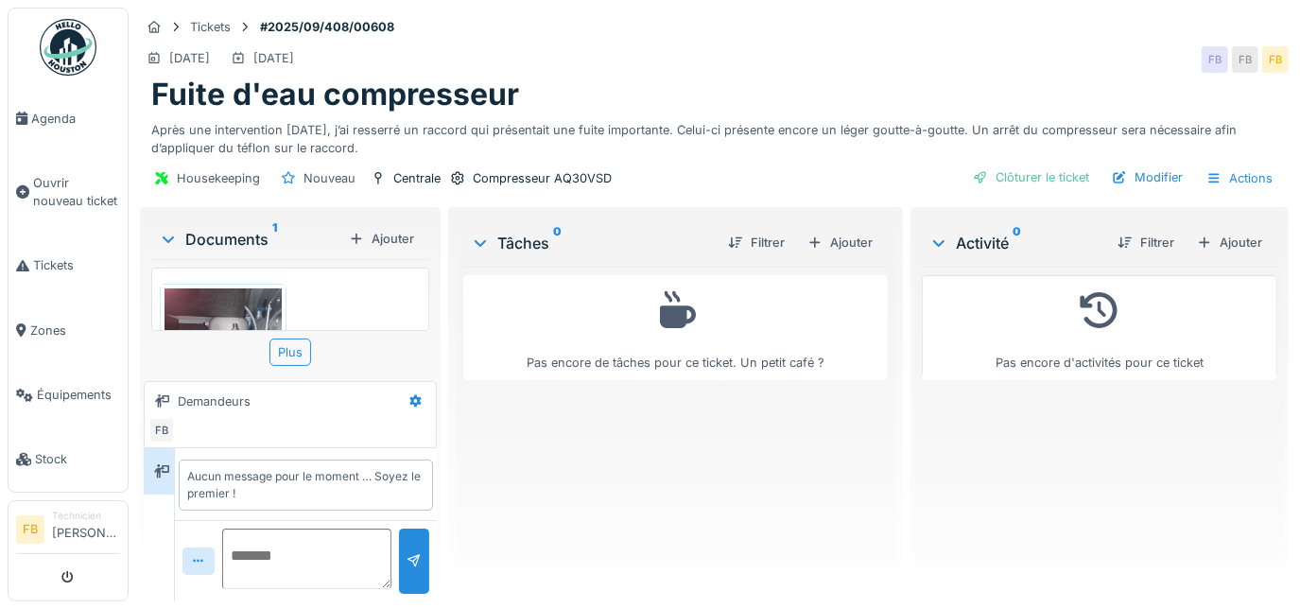
scroll to position [1, 0]
